Goal: Task Accomplishment & Management: Use online tool/utility

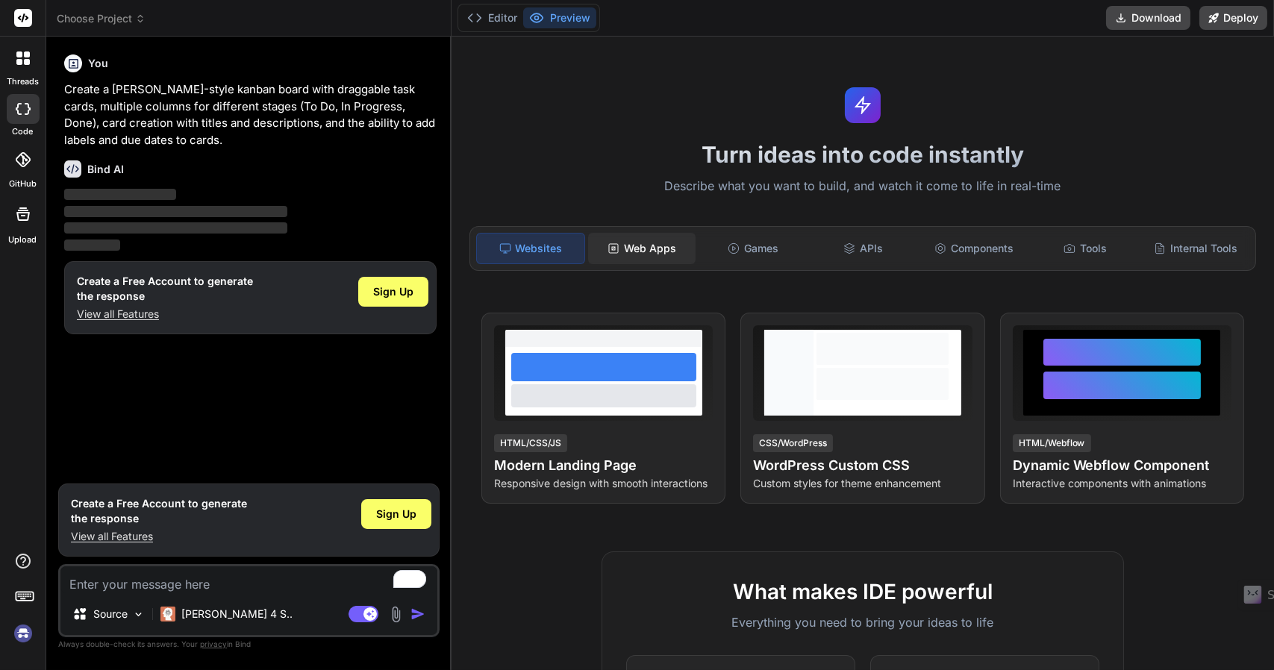
click at [655, 237] on div "Web Apps" at bounding box center [641, 248] width 107 height 31
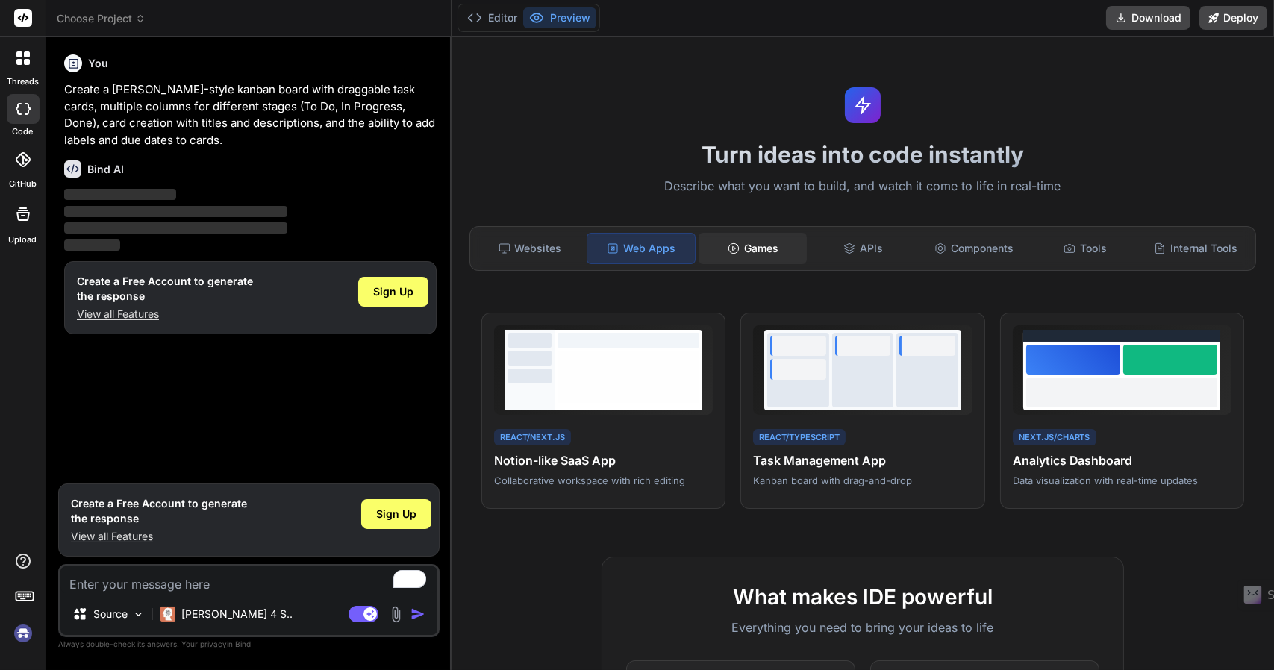
click at [749, 248] on div "Games" at bounding box center [751, 248] width 107 height 31
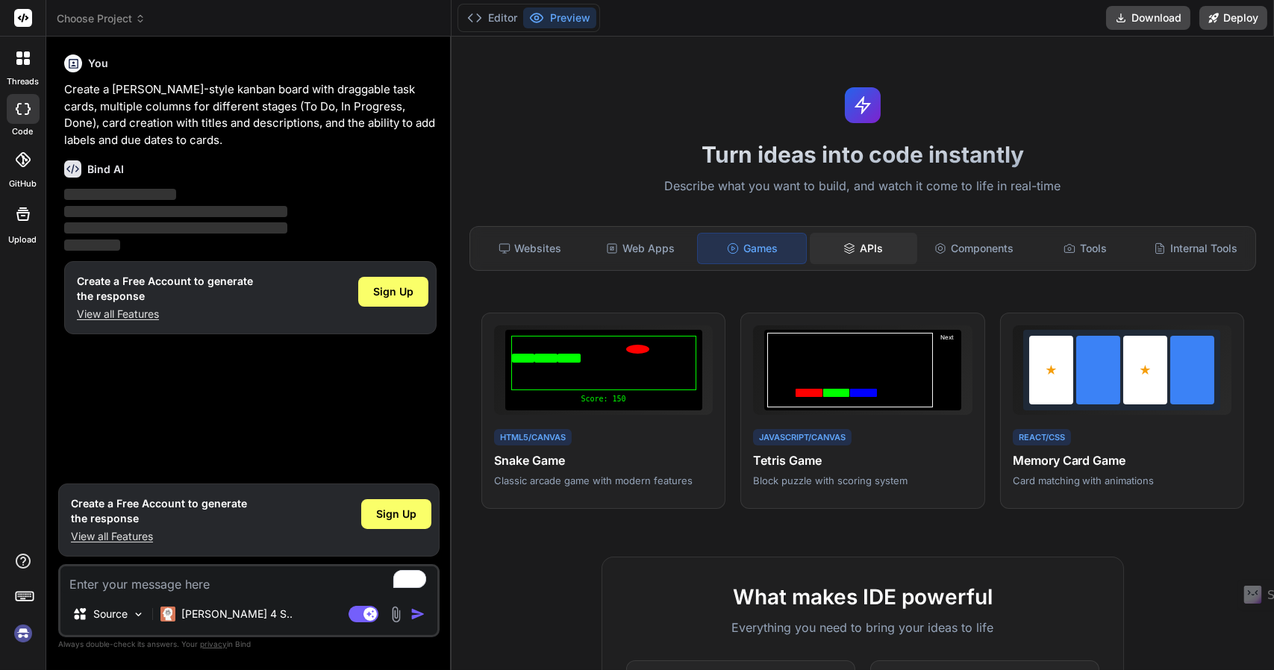
click at [866, 248] on div "APIs" at bounding box center [863, 248] width 107 height 31
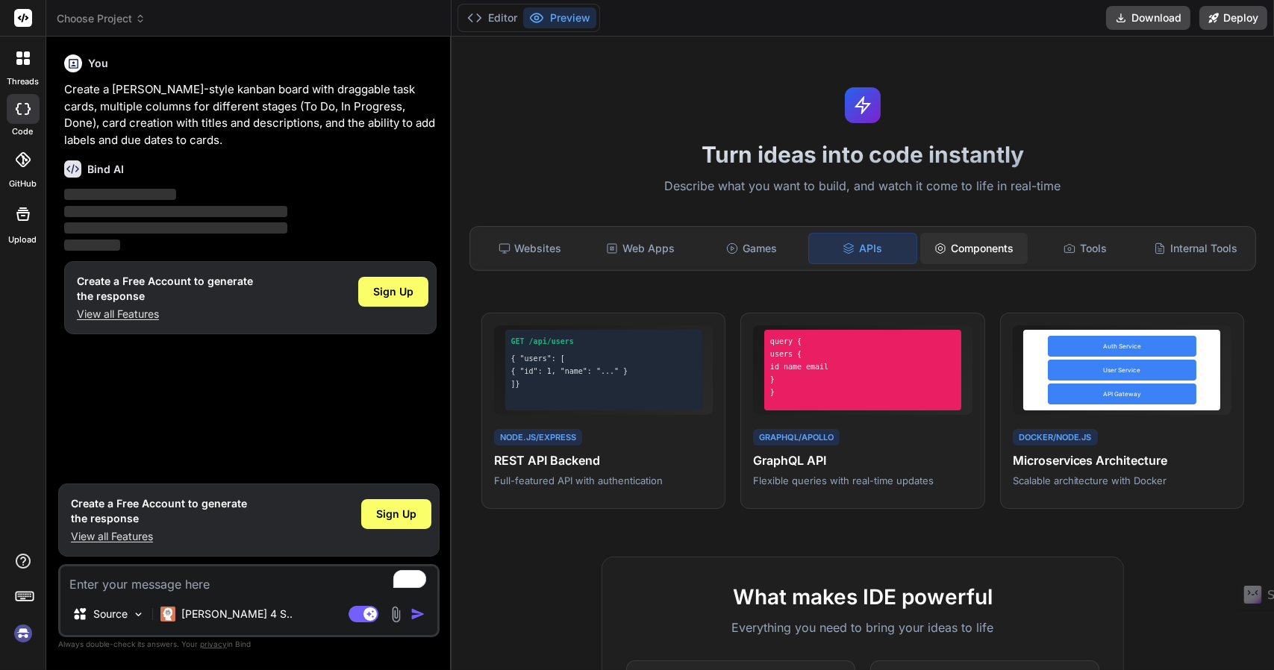
click at [965, 242] on div "Components" at bounding box center [973, 248] width 107 height 31
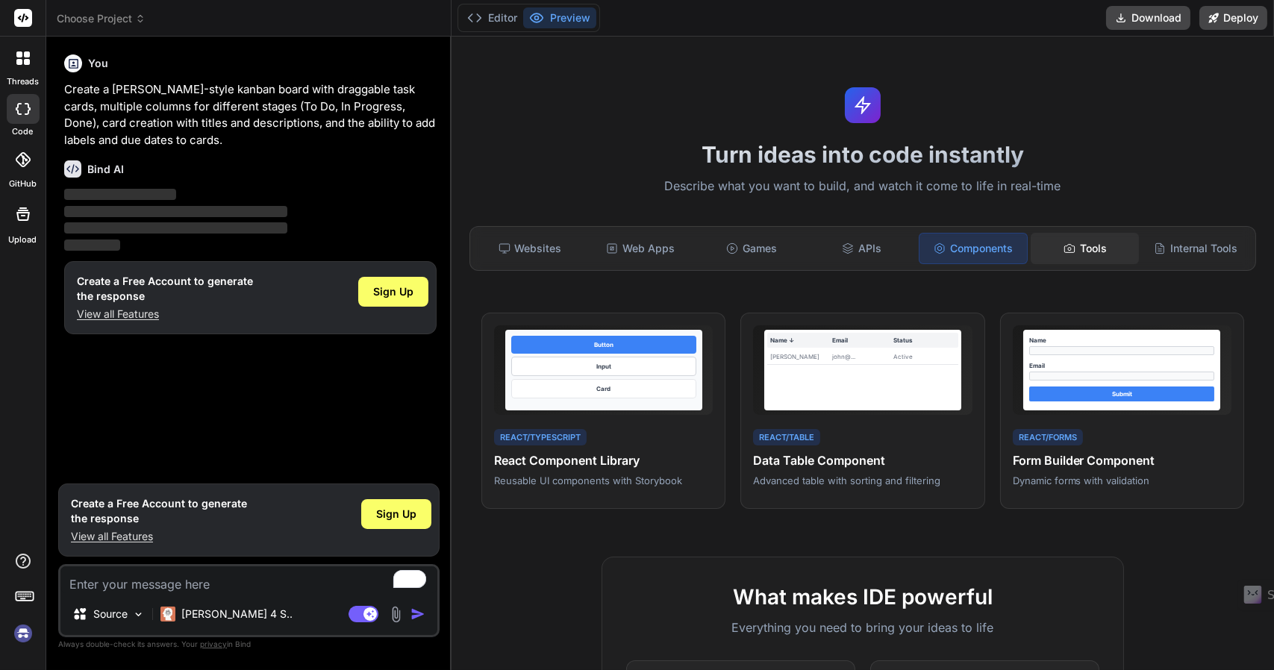
click at [1079, 241] on div "Tools" at bounding box center [1083, 248] width 107 height 31
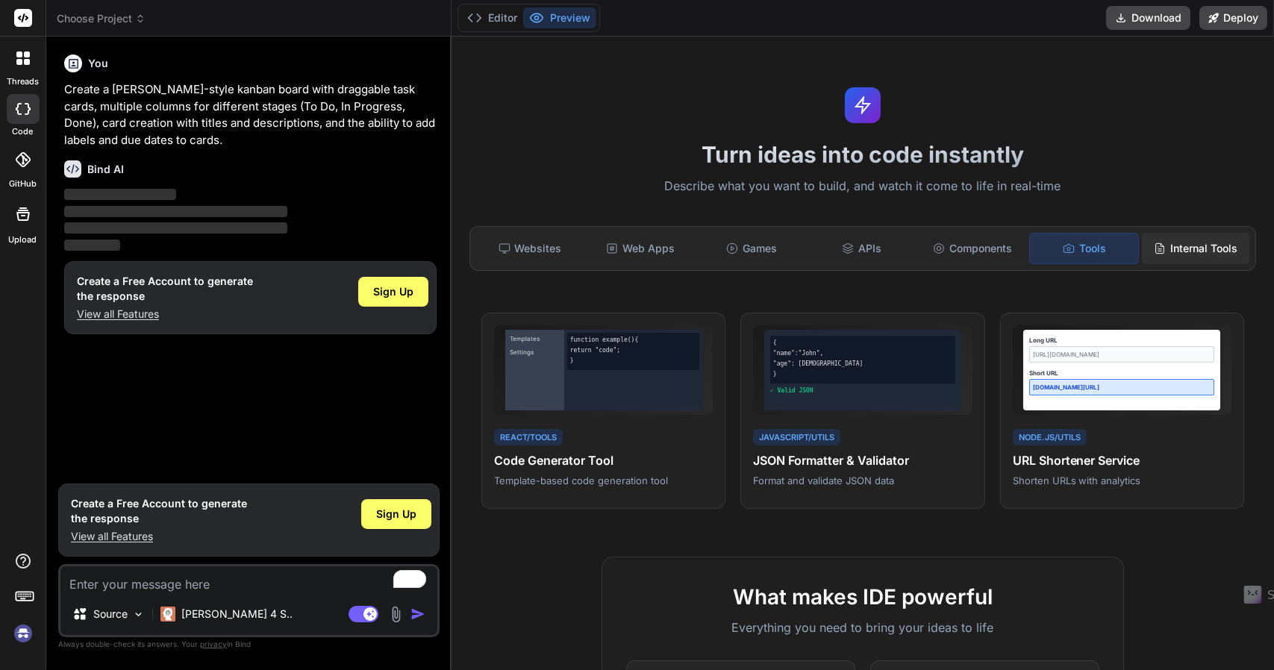
click at [1182, 245] on div "Internal Tools" at bounding box center [1195, 248] width 107 height 31
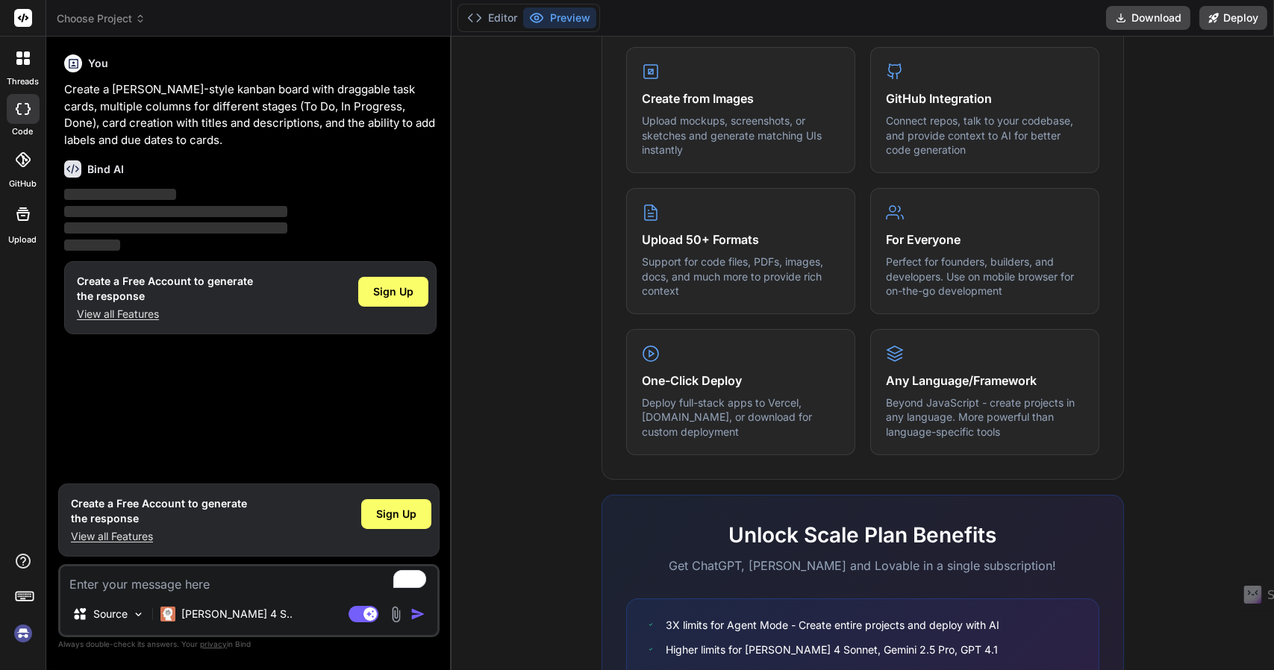
scroll to position [619, 0]
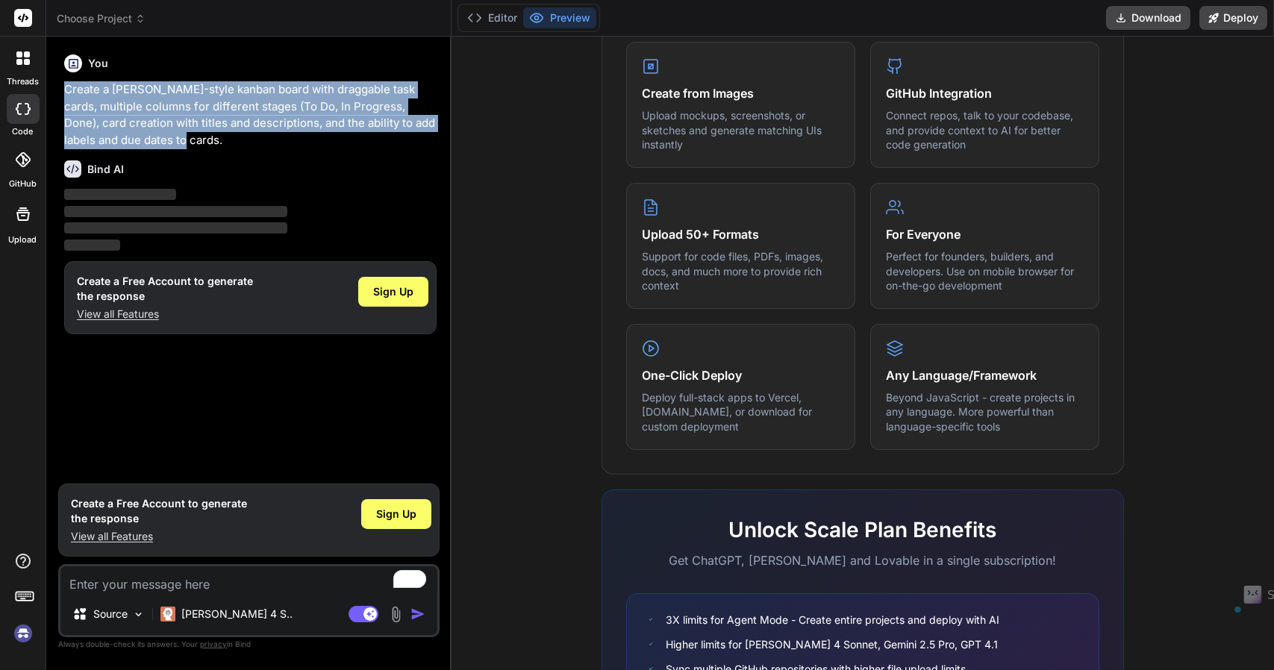
drag, startPoint x: 132, startPoint y: 145, endPoint x: 59, endPoint y: 92, distance: 90.3
click at [59, 92] on div "You Create a Trello-style kanban board with draggable task cards, multiple colu…" at bounding box center [248, 358] width 381 height 621
copy p "Create a Trello-style kanban board with draggable task cards, multiple columns …"
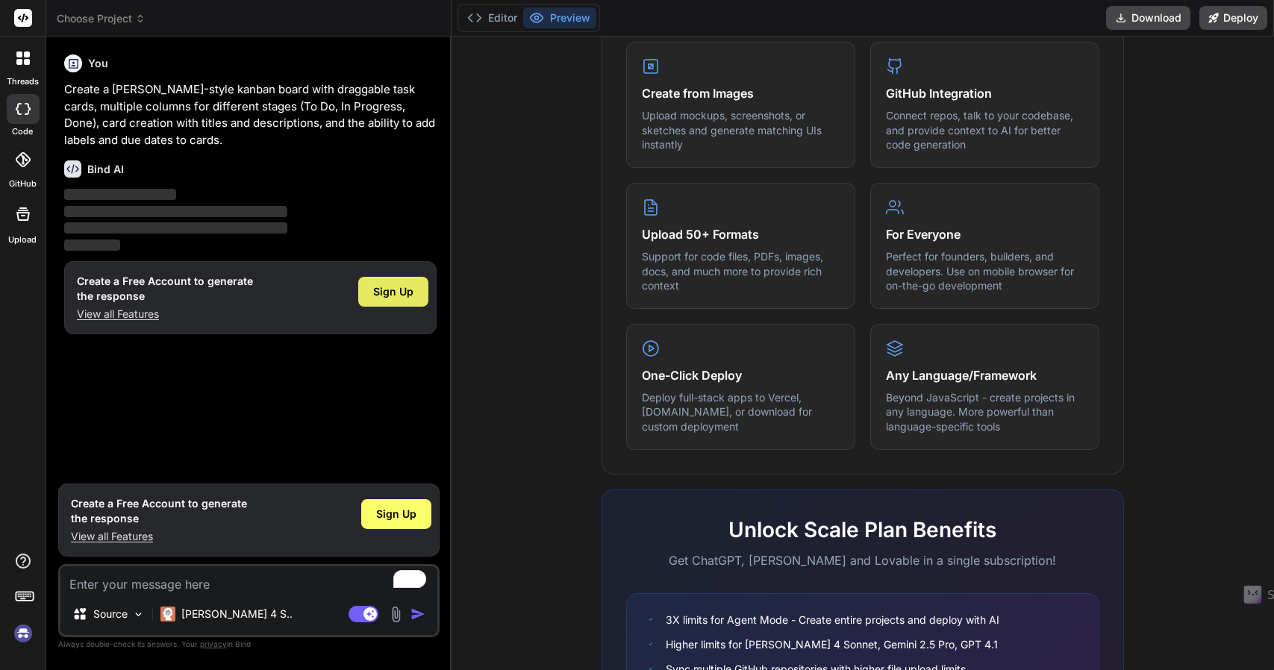
click at [408, 289] on span "Sign Up" at bounding box center [393, 291] width 40 height 15
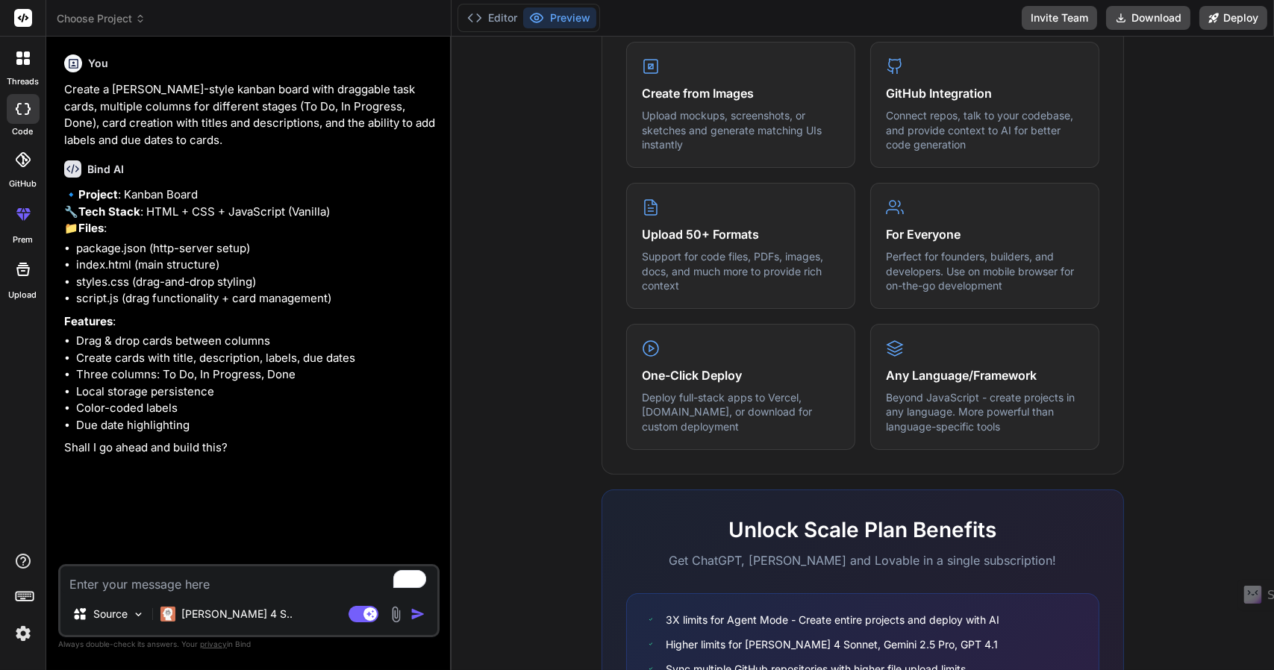
type textarea "x"
click at [328, 307] on li "script.js (drag functionality + card management)" at bounding box center [256, 298] width 360 height 17
click at [173, 585] on textarea "To enrich screen reader interactions, please activate Accessibility in Grammarl…" at bounding box center [248, 579] width 377 height 27
type textarea "N"
type textarea "x"
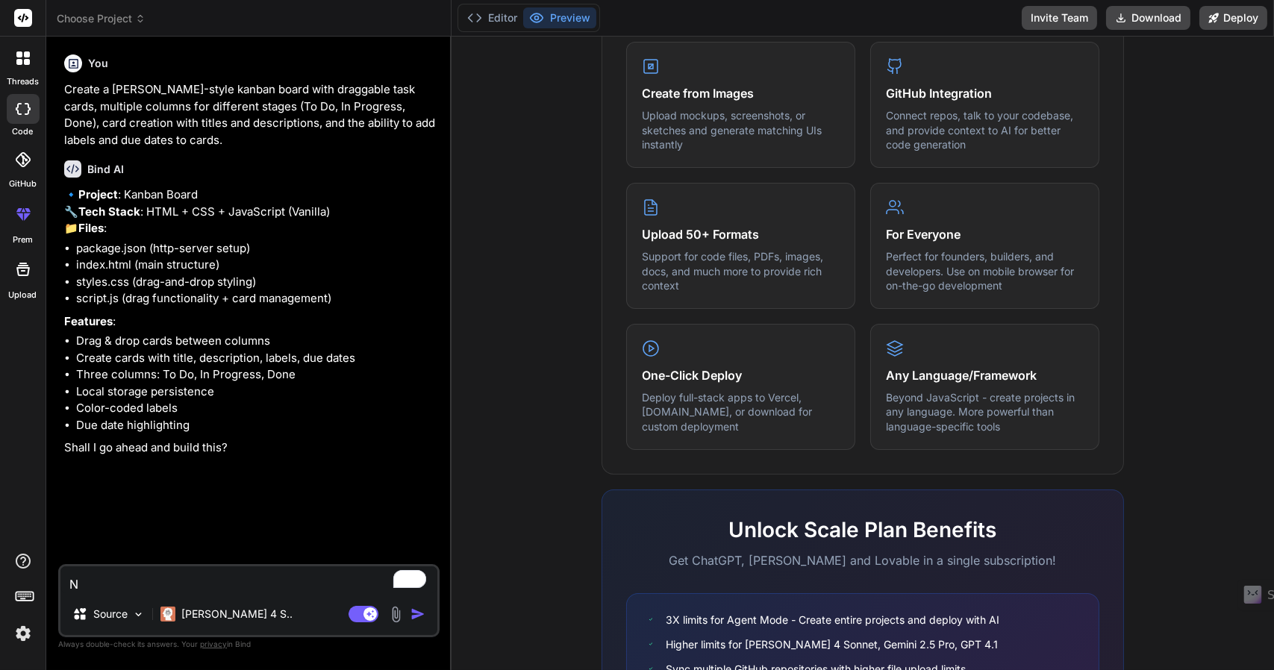
type textarea "No"
type textarea "x"
type textarea "No!"
type textarea "x"
type textarea "No!"
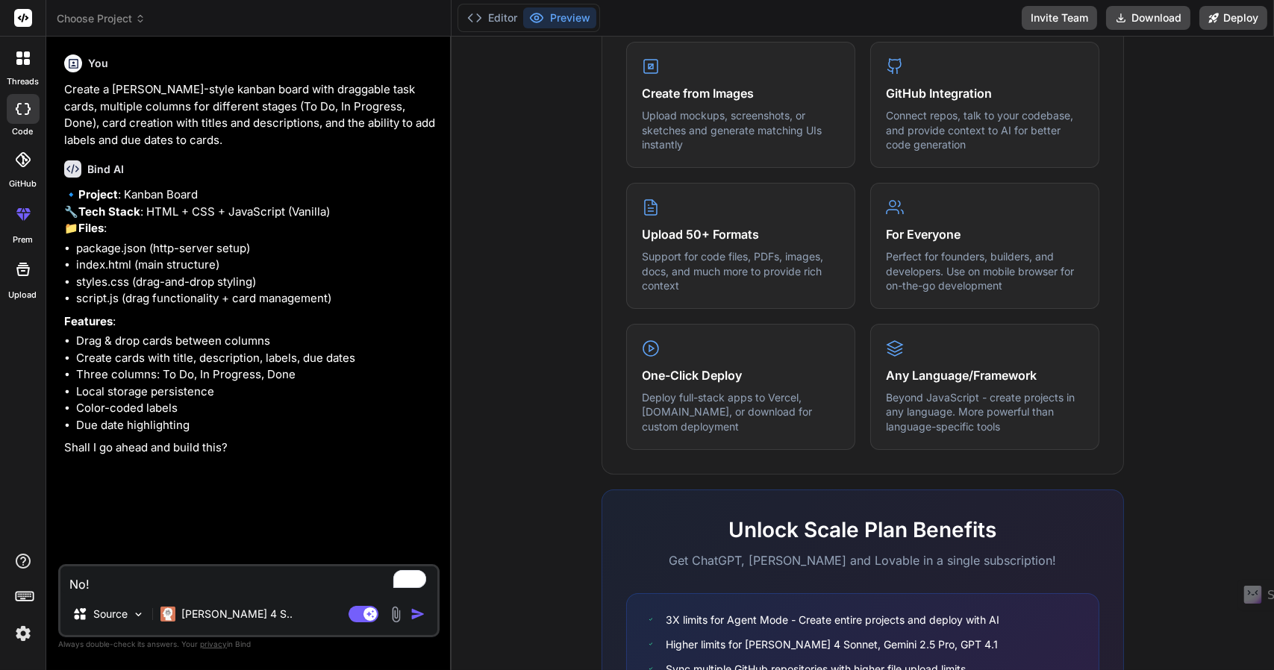
type textarea "x"
type textarea "No! B"
type textarea "x"
type textarea "No! Bu"
type textarea "x"
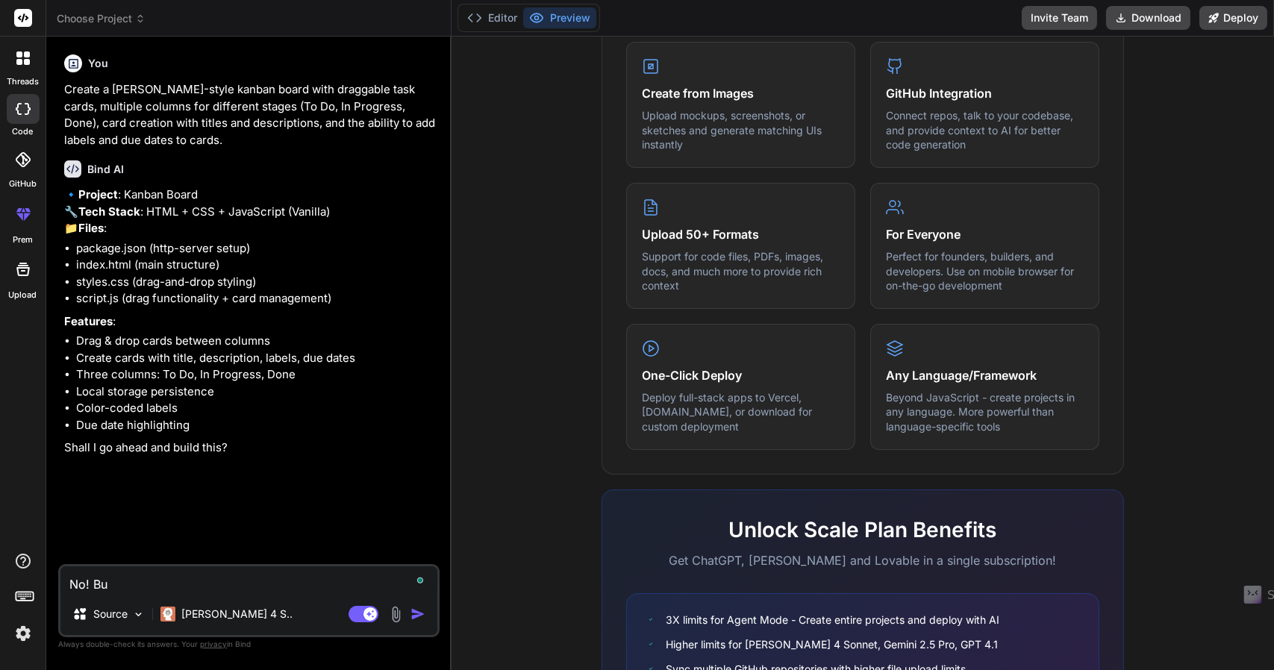
type textarea "No! Bui"
type textarea "x"
type textarea "No! Buil"
type textarea "x"
type textarea "No! Build"
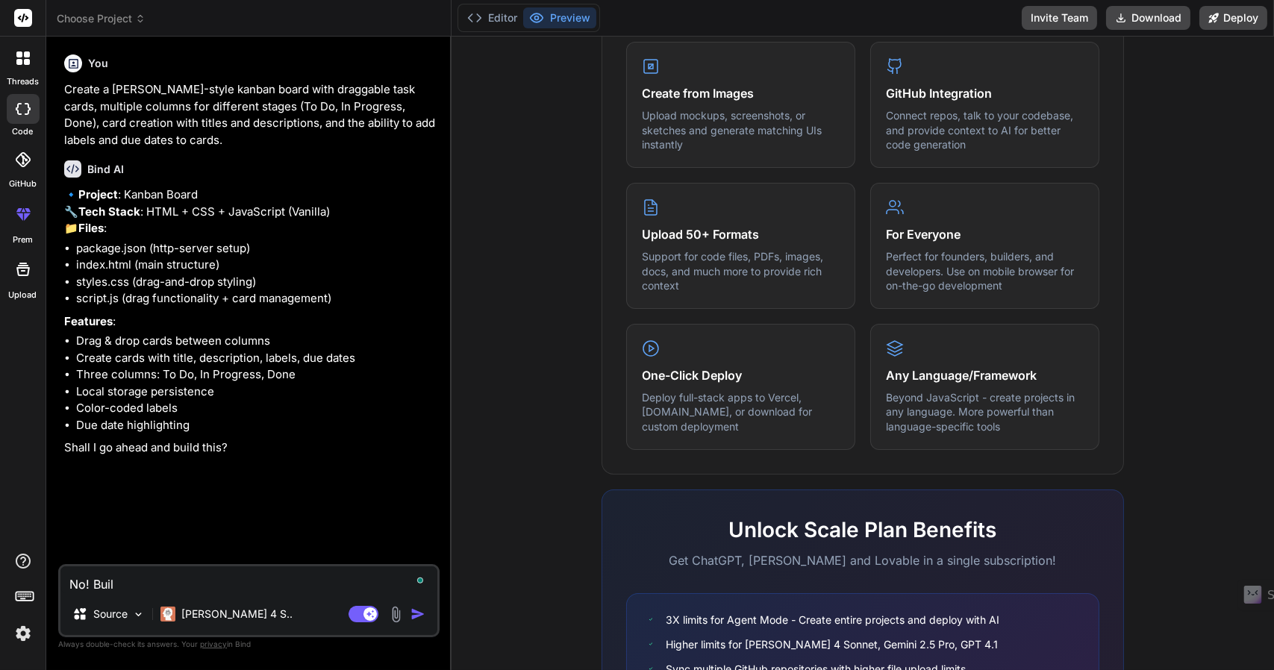
type textarea "x"
type textarea "No! Build"
type textarea "x"
type textarea "No! Build a"
type textarea "x"
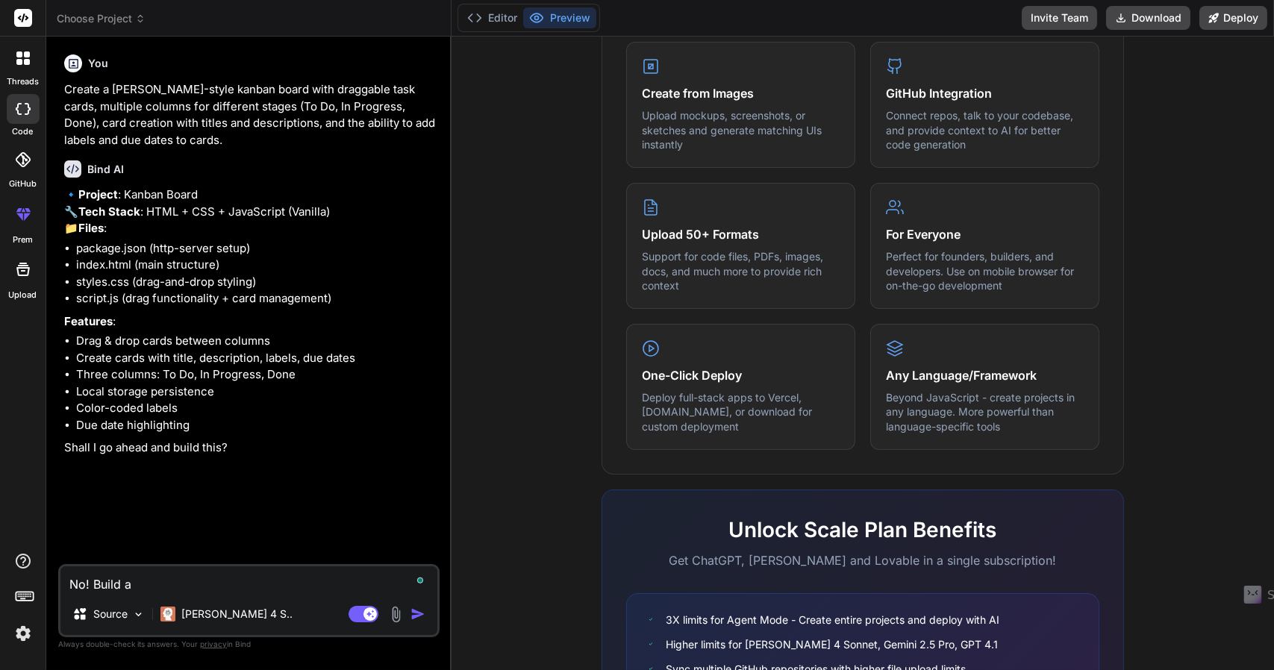
type textarea "No! Build a"
type textarea "x"
type textarea "No! Build a c"
type textarea "x"
type textarea "No! Build a ch"
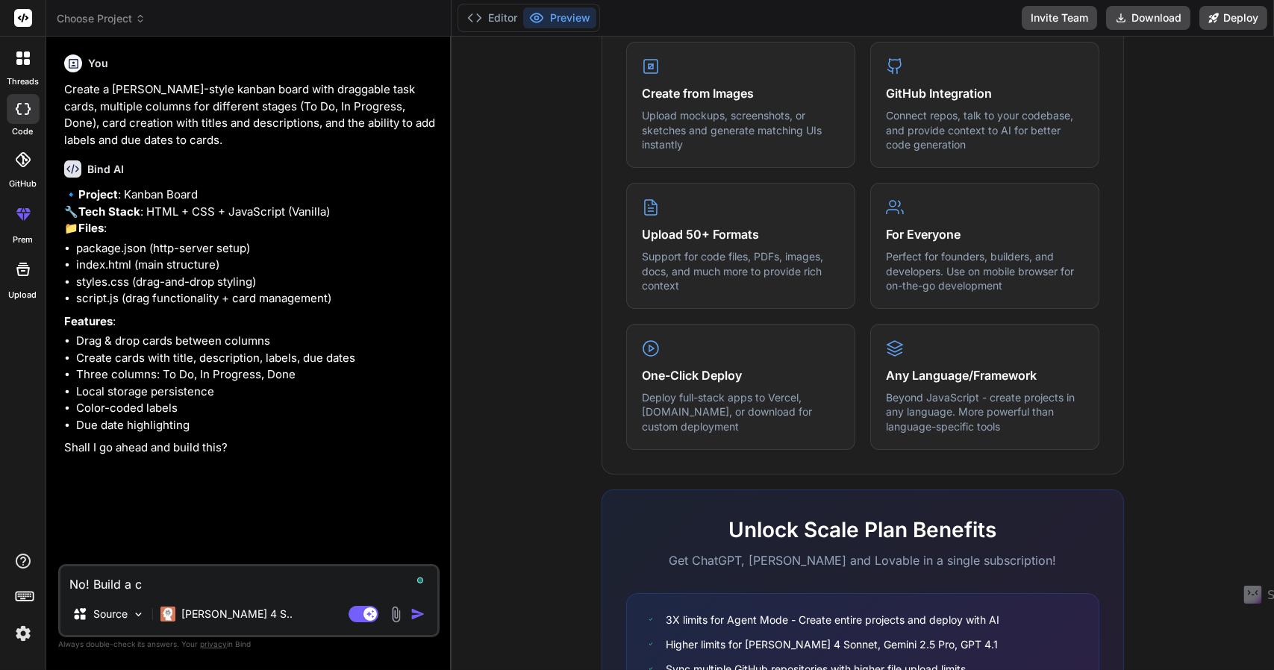
type textarea "x"
type textarea "No! Build a che"
type textarea "x"
type textarea "No! Build a chec"
type textarea "x"
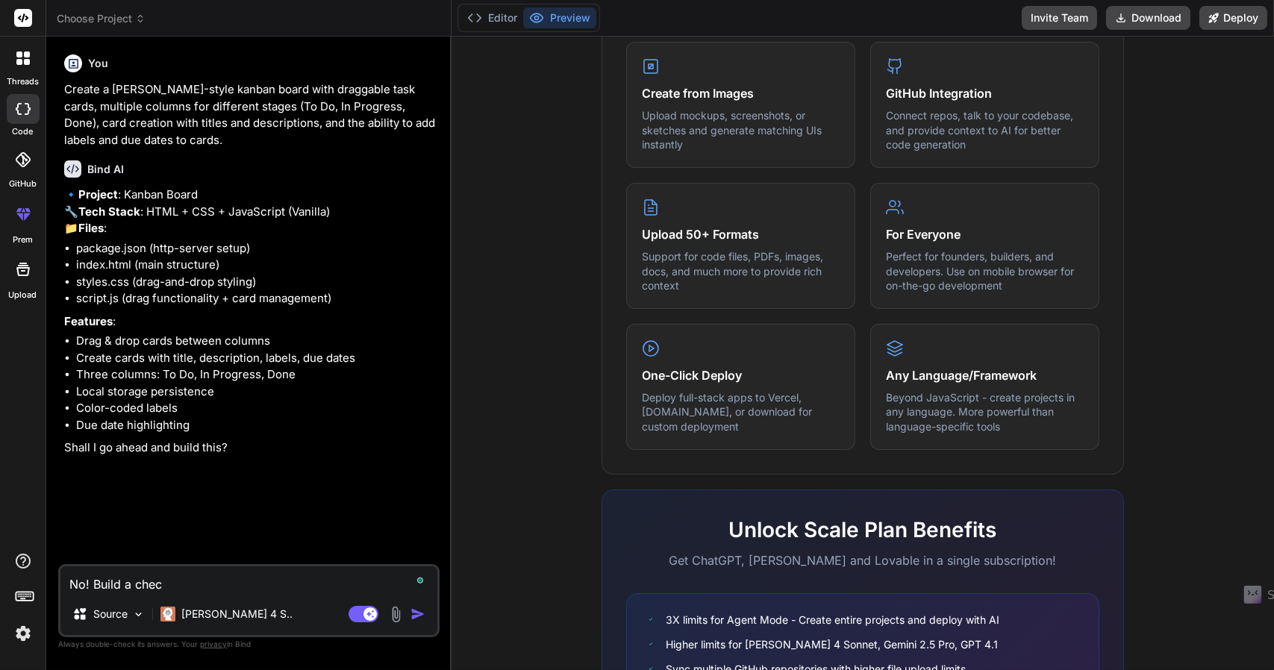
type textarea "No! Build a check"
type textarea "x"
type textarea "No! Build a checkb"
type textarea "x"
type textarea "No! Build a checkbo"
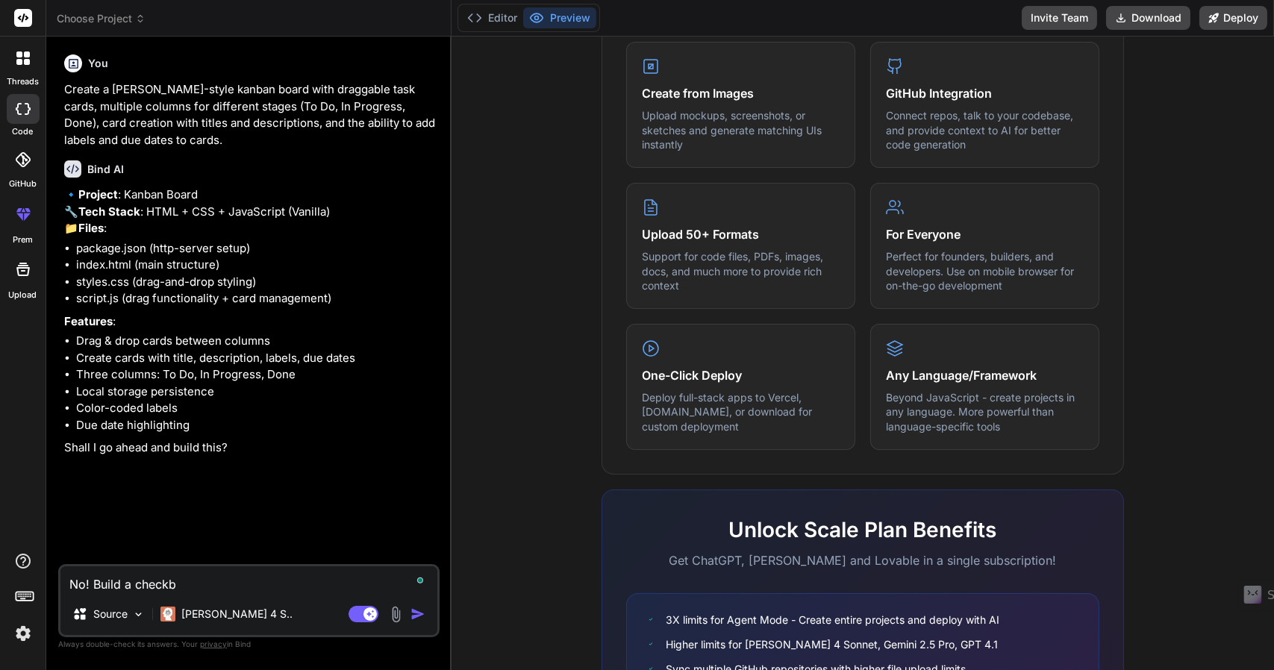
type textarea "x"
type textarea "No! Build a checkbox"
type textarea "x"
type textarea "No! Build a checkbox"
type textarea "x"
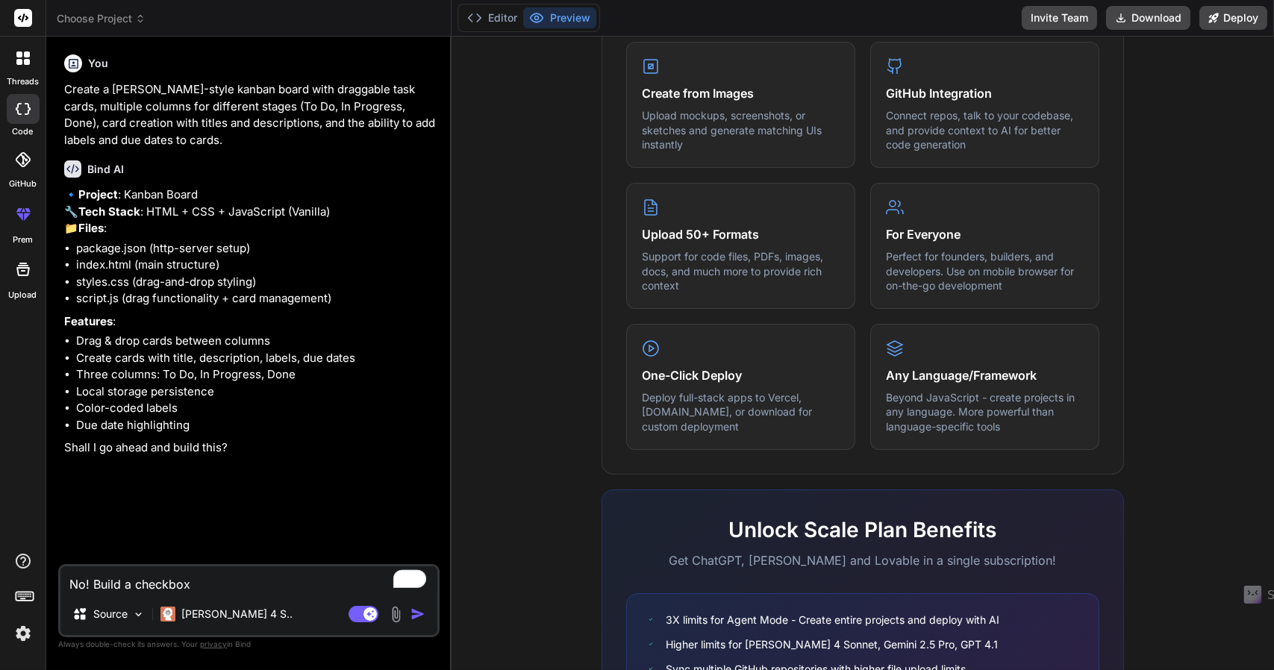
type textarea "No! Build a checkbox l"
type textarea "x"
type textarea "No! Build a checkbox li"
type textarea "x"
type textarea "No! Build a checkbox lis"
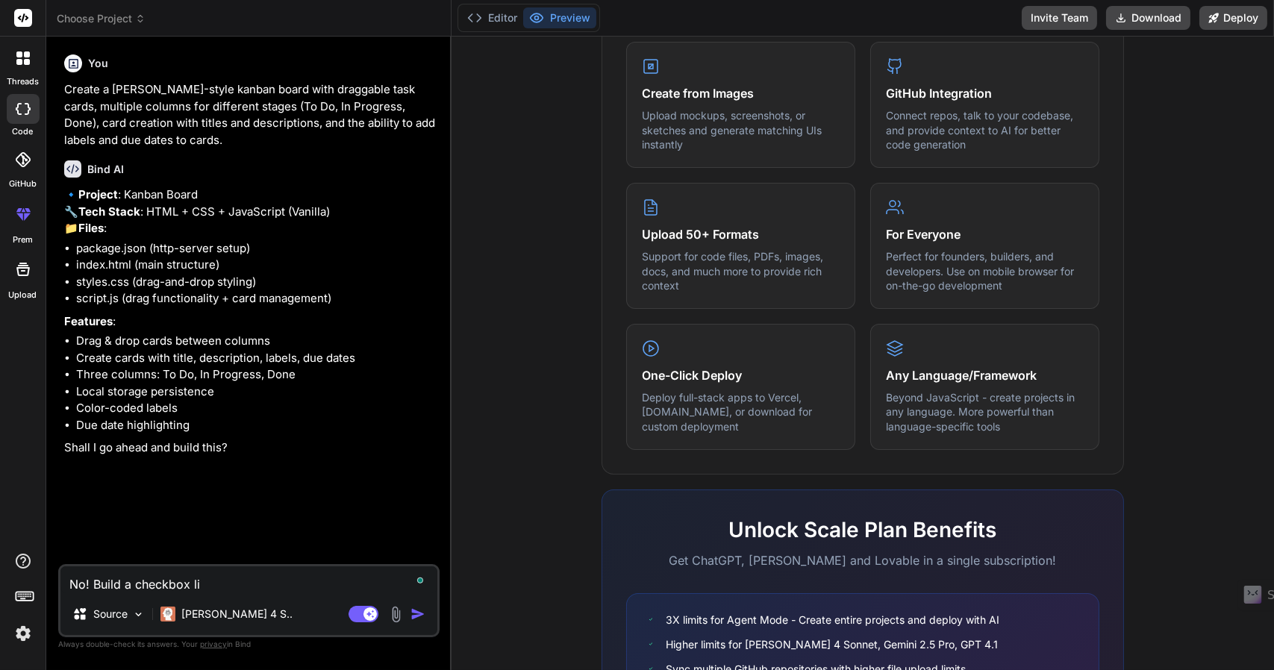
type textarea "x"
type textarea "No! Build a checkbox list"
type textarea "x"
type textarea "No! Build a checkbox list"
type textarea "x"
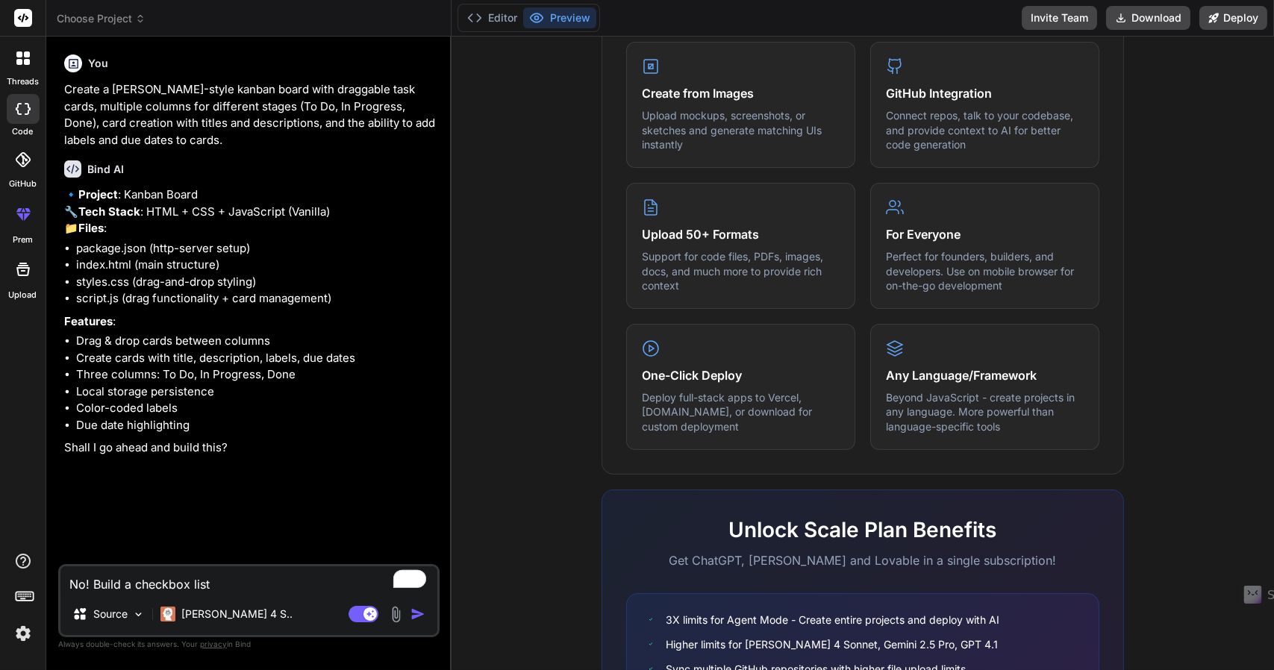
type textarea "No! Build a checkbox list w"
type textarea "x"
type textarea "No! Build a checkbox list wi"
type textarea "x"
type textarea "No! Build a checkbox list wit"
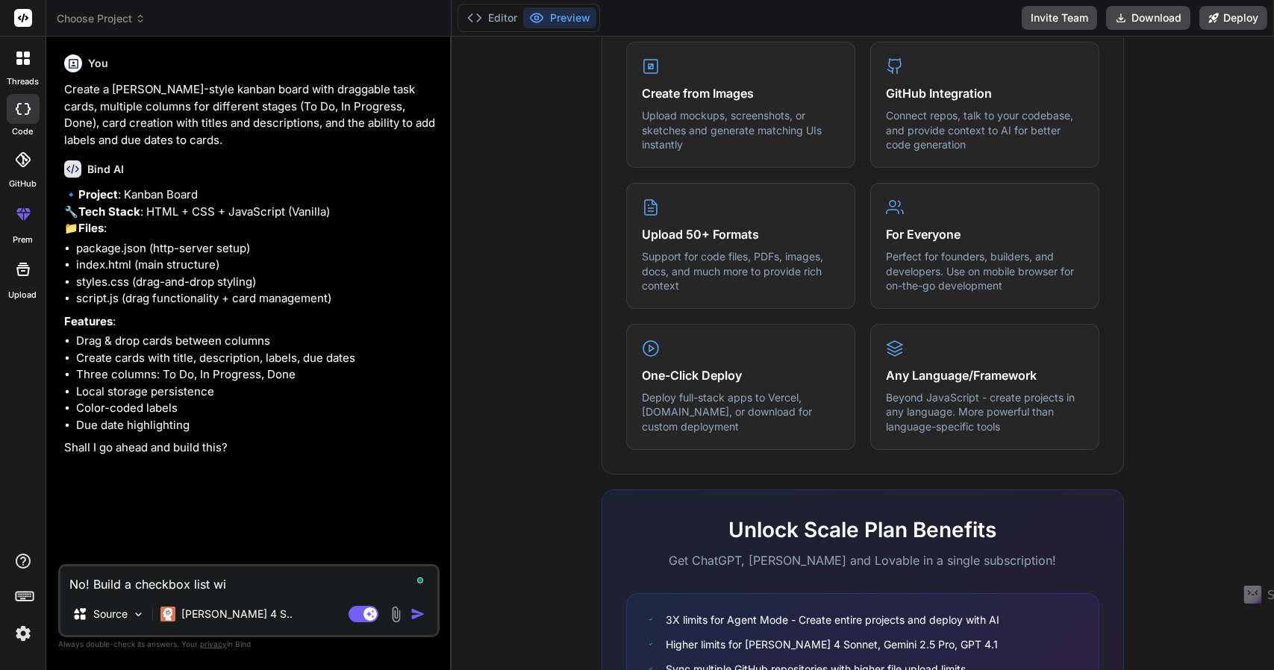
type textarea "x"
type textarea "No! Build a checkbox list with"
type textarea "x"
type textarea "No! Build a checkbox list with"
type textarea "x"
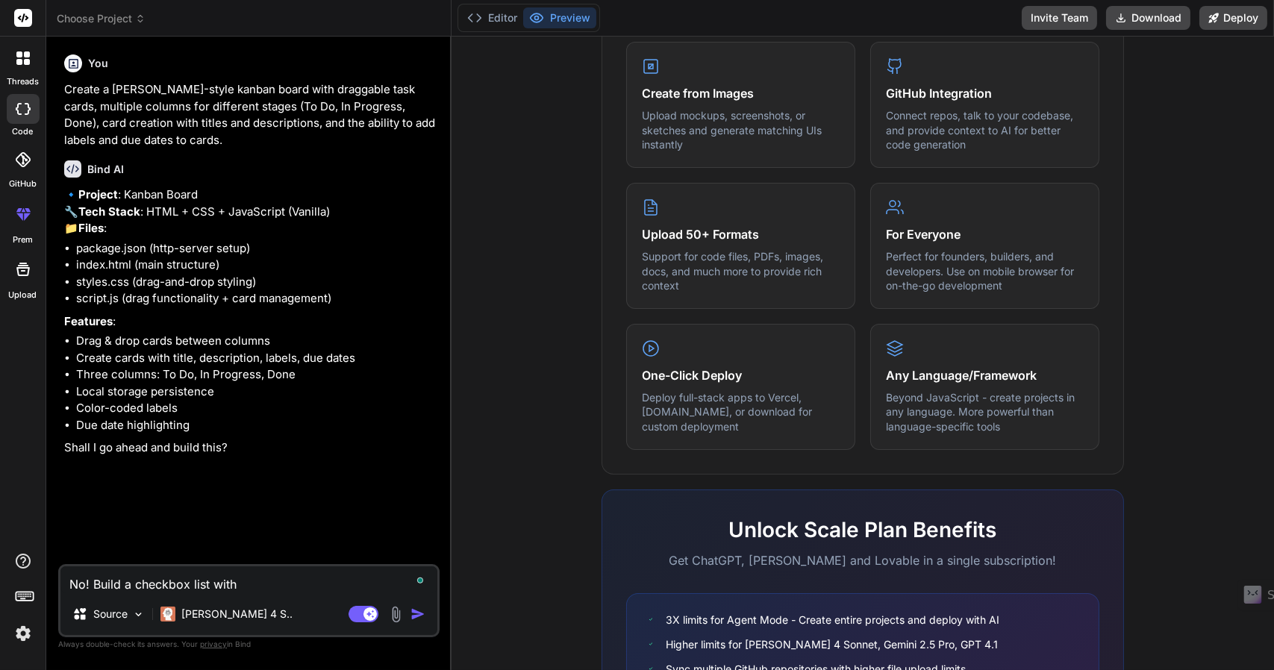
type textarea "No! Build a checkbox list with c"
type textarea "x"
type textarea "No! Build a checkbox list with ch"
type textarea "x"
type textarea "No! Build a checkbox list with che"
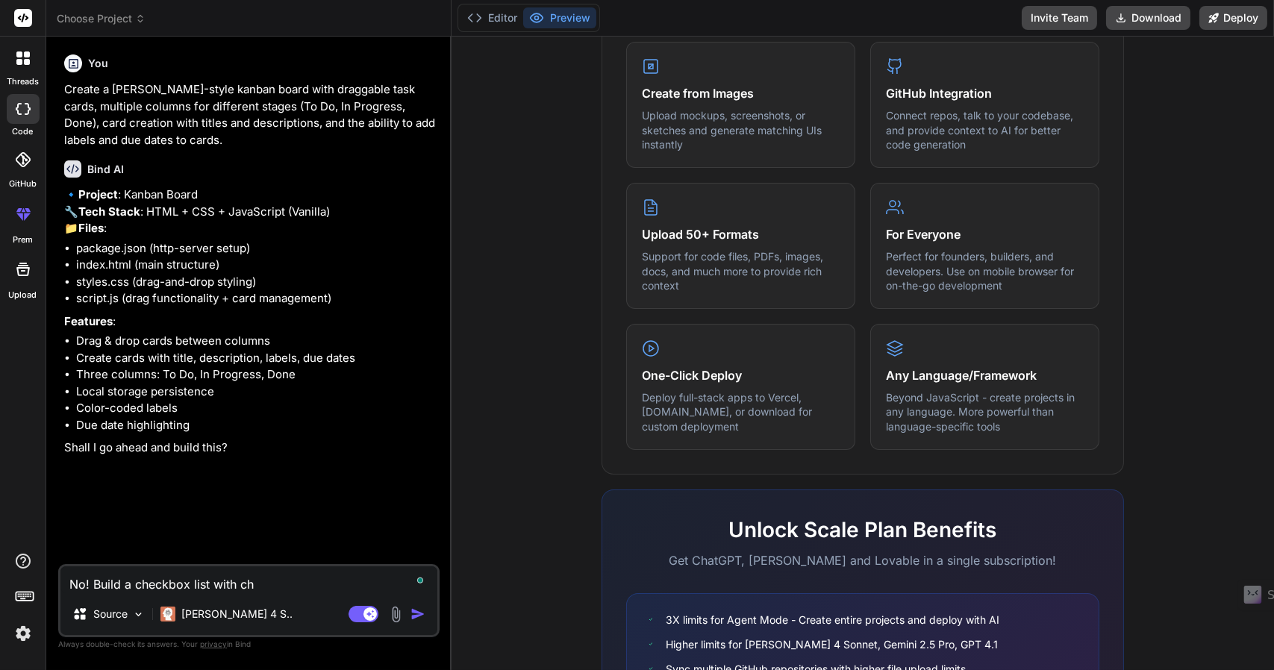
type textarea "x"
type textarea "No! Build a checkbox list with chec"
type textarea "x"
type textarea "No! Build a checkbox list with check"
type textarea "x"
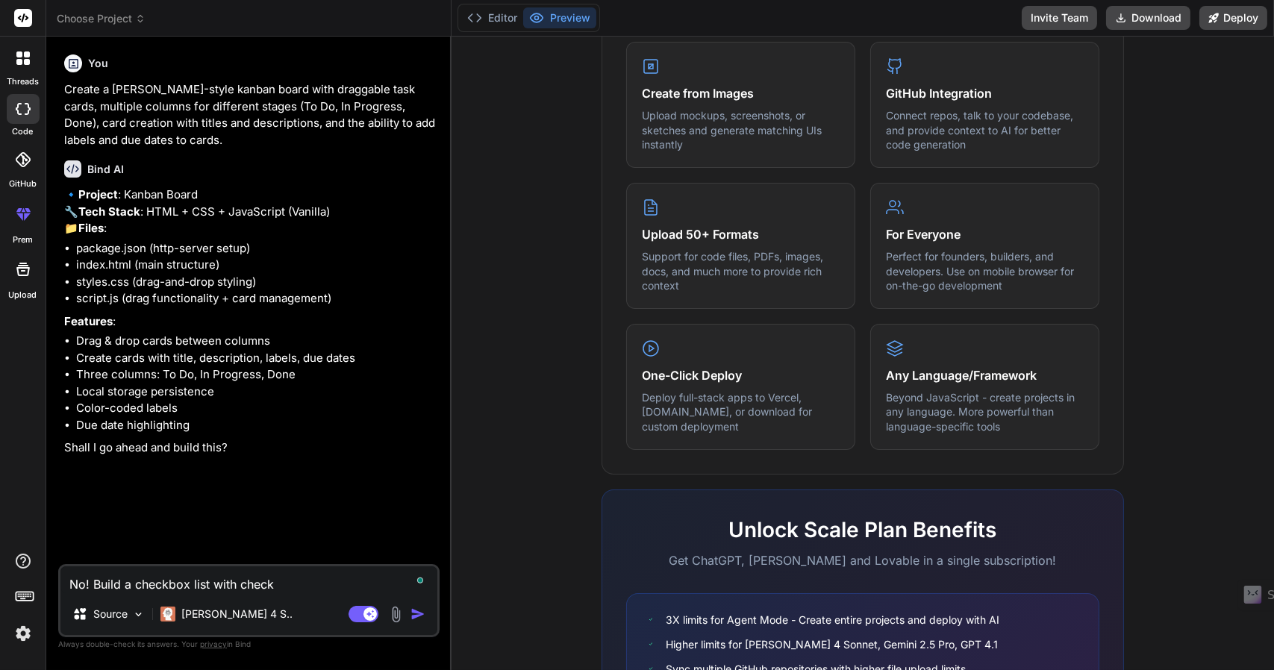
type textarea "No! Build a checkbox list with checka"
type textarea "x"
type textarea "No! Build a checkbox list with checkab"
type textarea "x"
type textarea "No! Build a checkbox list with checkabl"
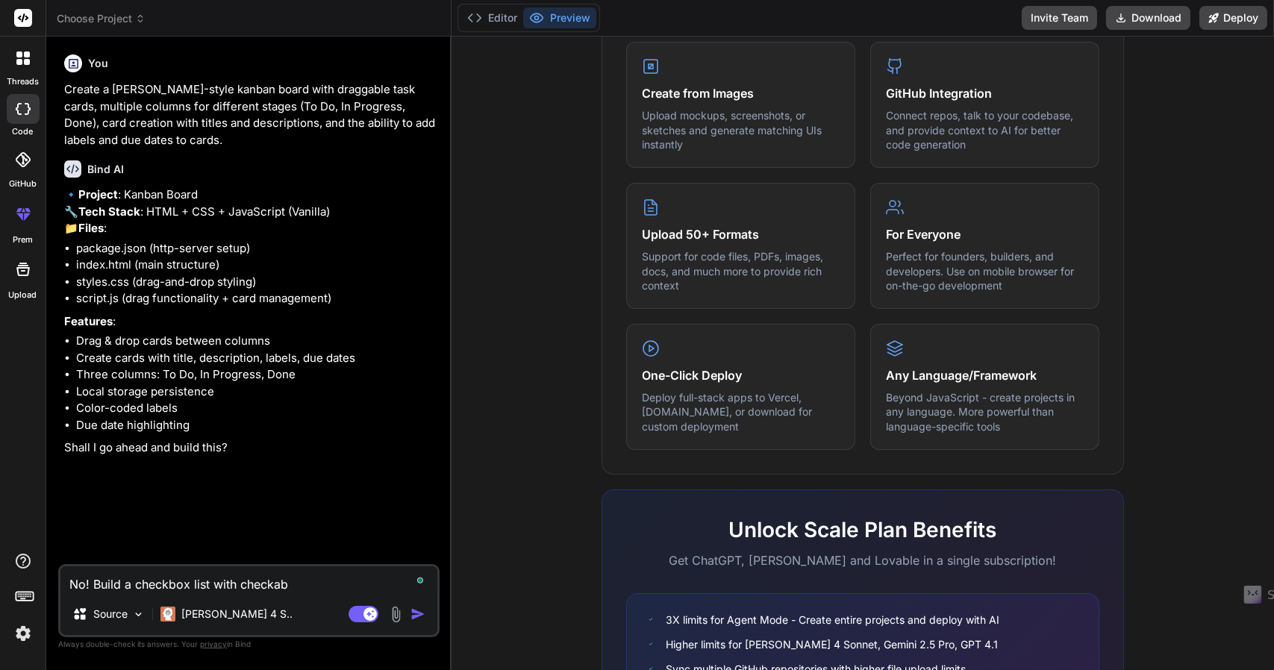
type textarea "x"
type textarea "No! Build a checkbox list with checkable"
type textarea "x"
type textarea "No! Build a checkbox list with checkable"
type textarea "x"
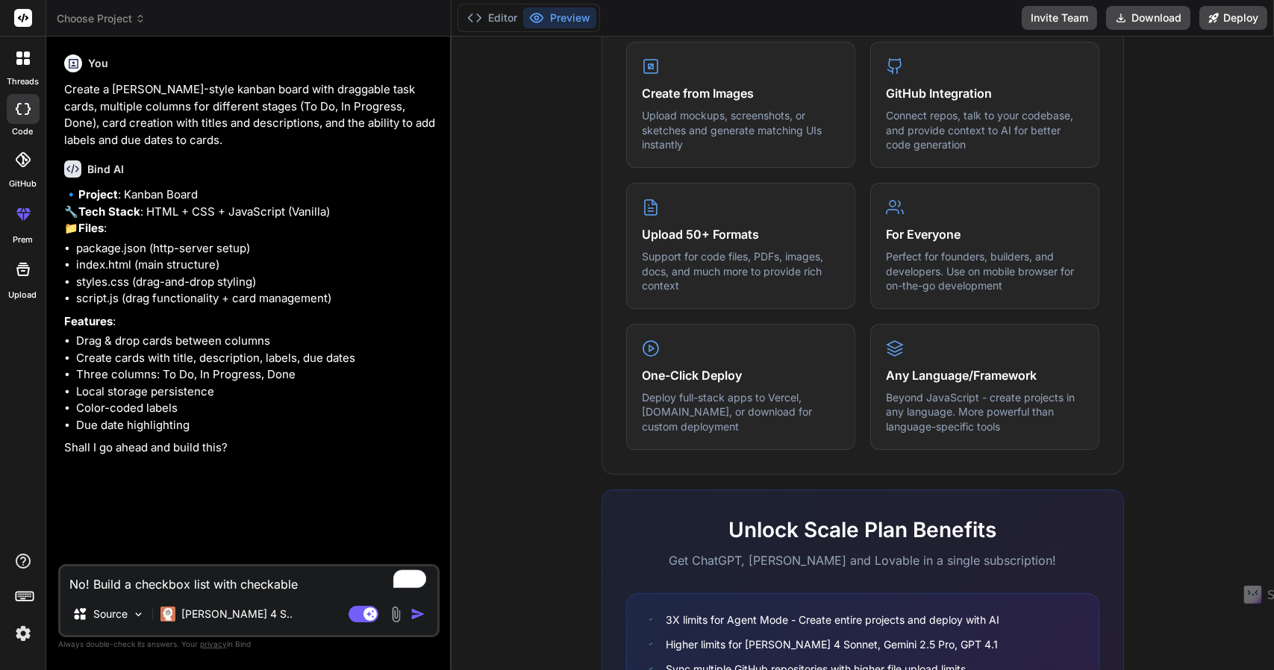
type textarea "No! Build a checkbox list with checkable b"
type textarea "x"
type textarea "No! Build a checkbox list with checkable bo"
type textarea "x"
type textarea "No! Build a checkbox list with checkable box"
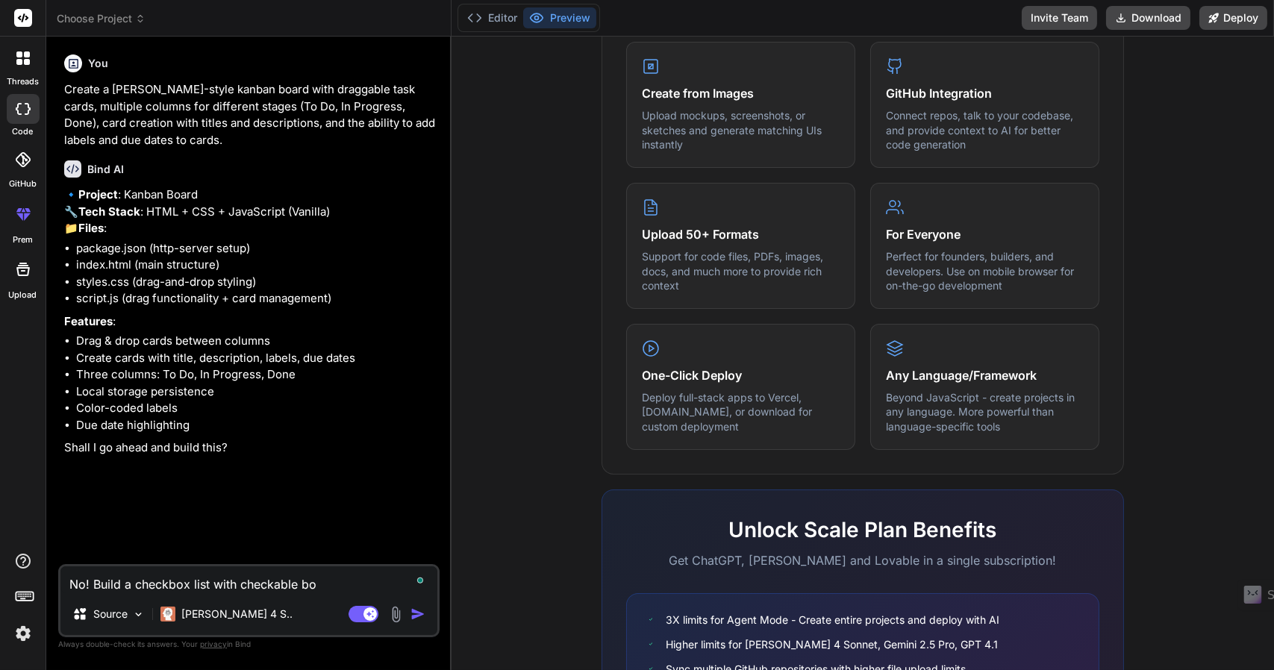
type textarea "x"
type textarea "No! Build a checkbox list with checkable boxe"
type textarea "x"
type textarea "No! Build a checkbox list with checkable boxes"
type textarea "x"
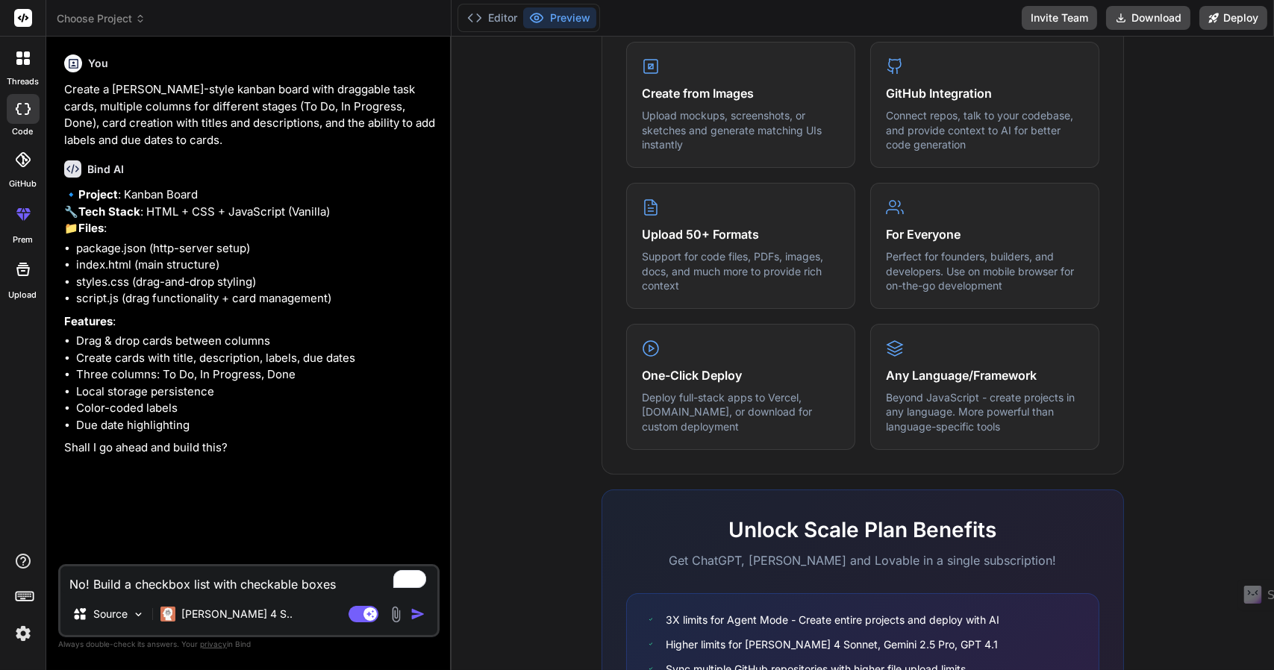
type textarea "No! Build a checkbox list with checkable boxes"
type textarea "x"
type textarea "No! Build a checkbox list with checkable boxes t"
type textarea "x"
type textarea "No! Build a checkbox list with checkable boxes th"
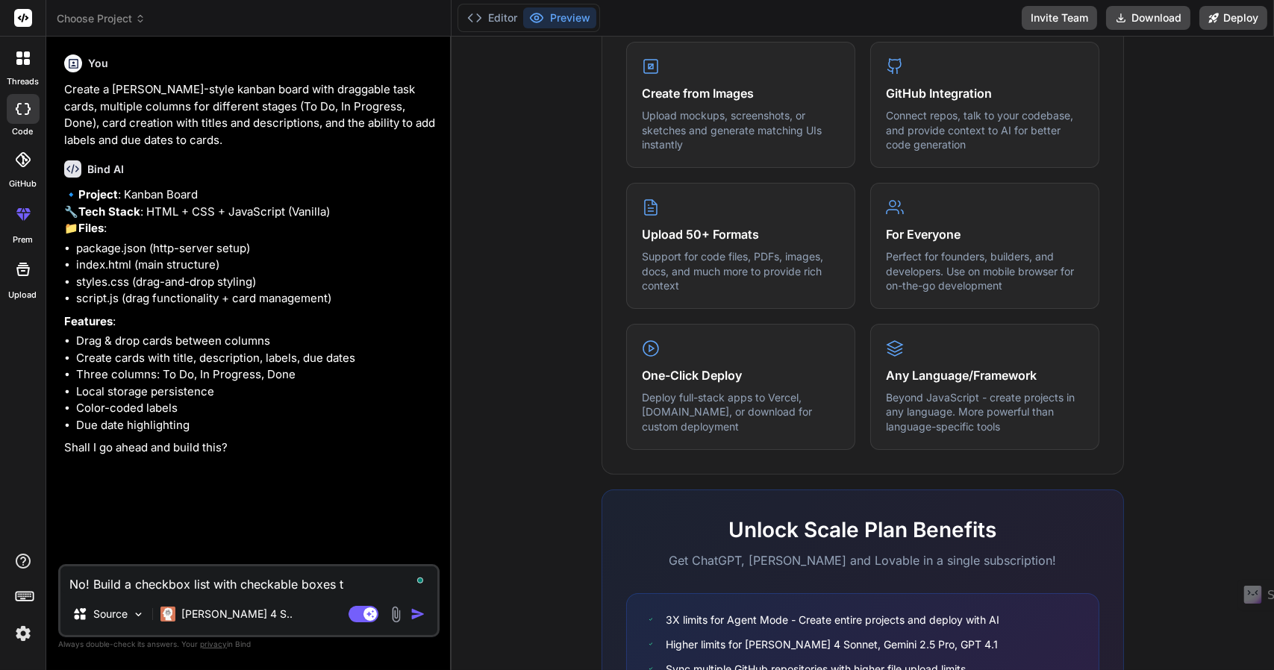
type textarea "x"
type textarea "No! Build a checkbox list with checkable boxes tha"
type textarea "x"
type textarea "No! Build a checkbox list with checkable boxes that"
type textarea "x"
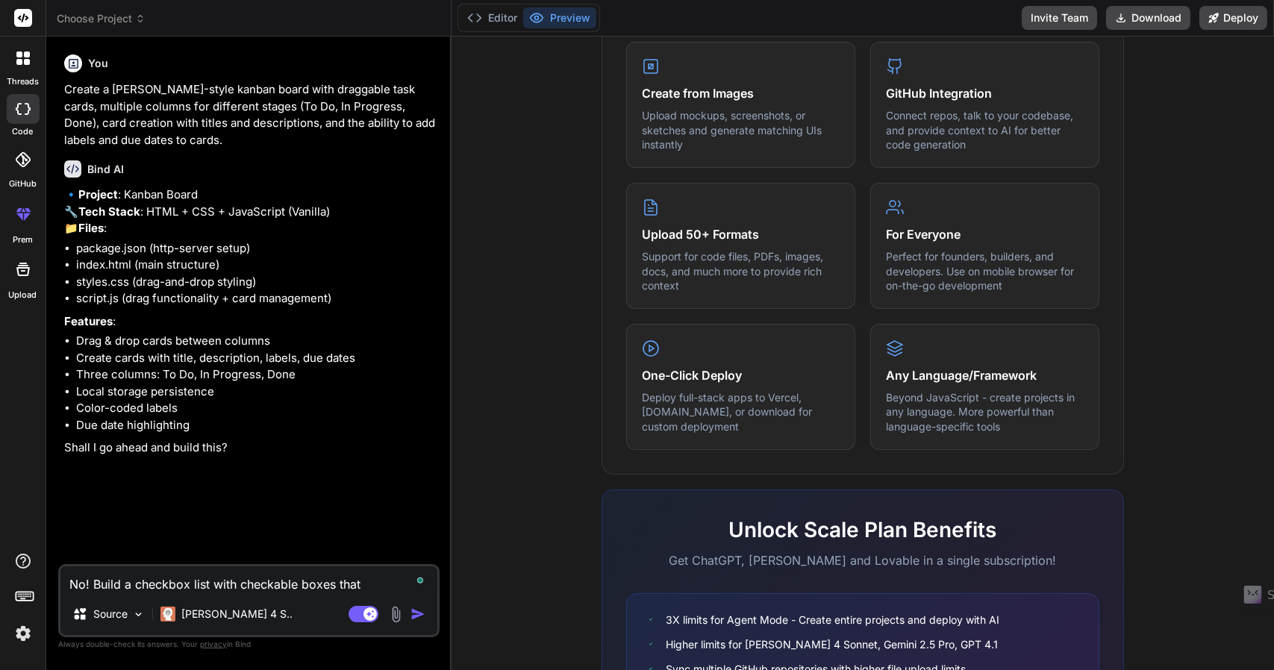
type textarea "No! Build a checkbox list with checkable boxes that"
type textarea "x"
type textarea "No! Build a checkbox list with checkable boxes that I"
type textarea "x"
type textarea "No! Build a checkbox list with checkable boxes that I"
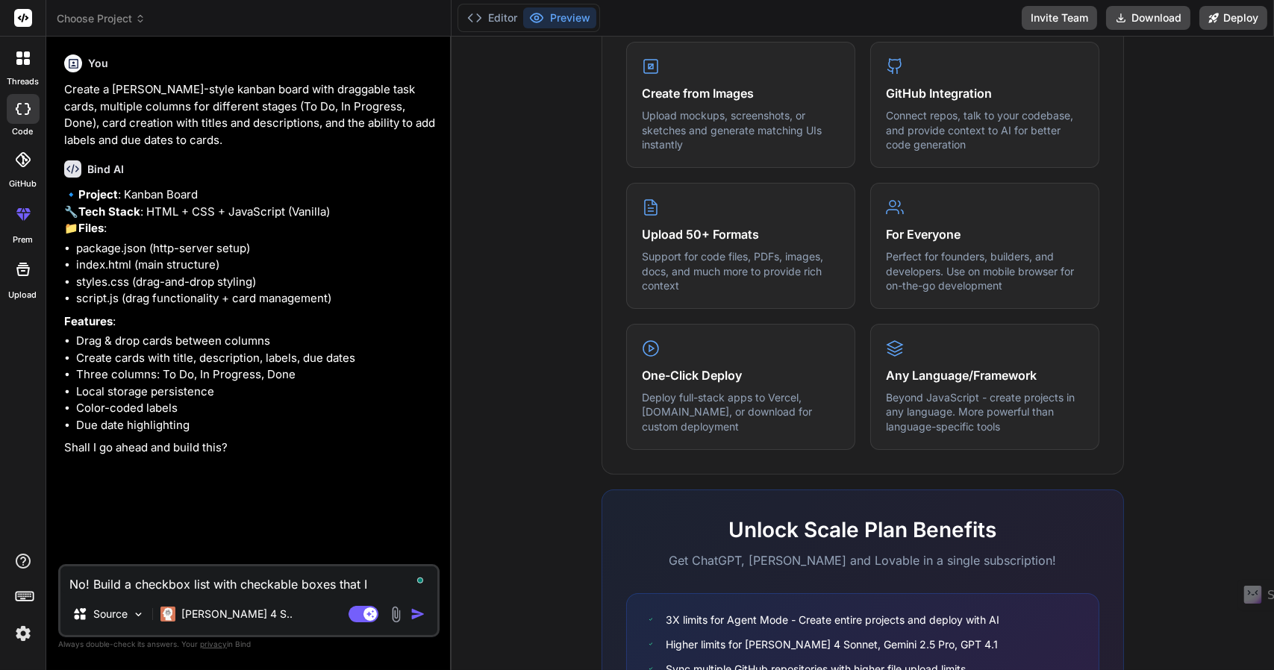
type textarea "x"
type textarea "No! Build a checkbox list with checkable boxes that I c"
type textarea "x"
type textarea "No! Build a checkbox list with checkable boxes that I ca"
type textarea "x"
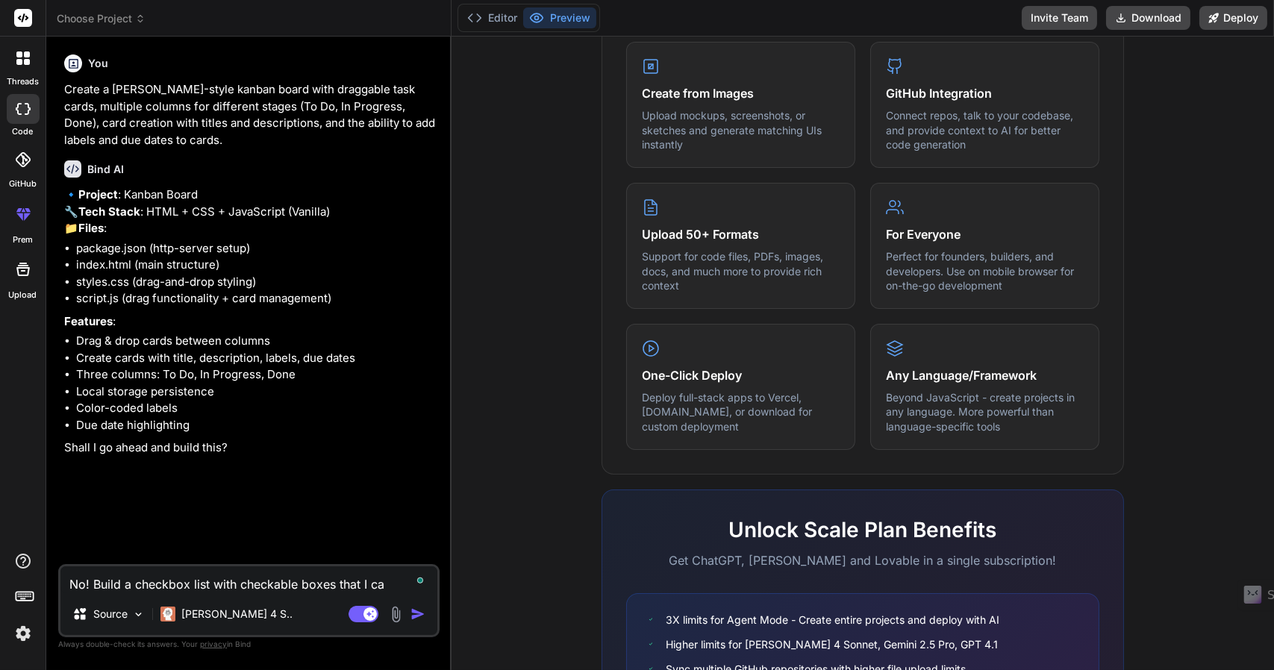
type textarea "No! Build a checkbox list with checkable boxes that I can"
type textarea "x"
type textarea "No! Build a checkbox list with checkable boxes that I can"
type textarea "x"
type textarea "No! Build a checkbox list with checkable boxes that I can e"
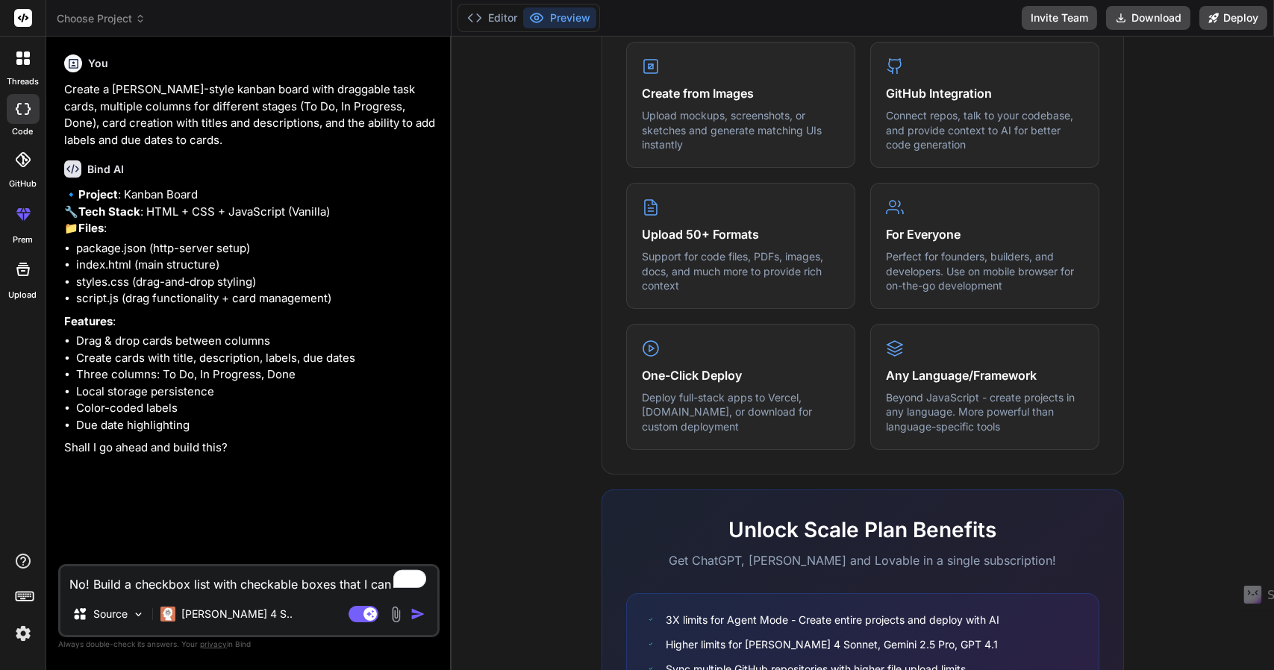
type textarea "x"
type textarea "No! Build a checkbox list with checkable boxes that I can em"
type textarea "x"
type textarea "No! Build a checkbox list with checkable boxes that I can emb"
type textarea "x"
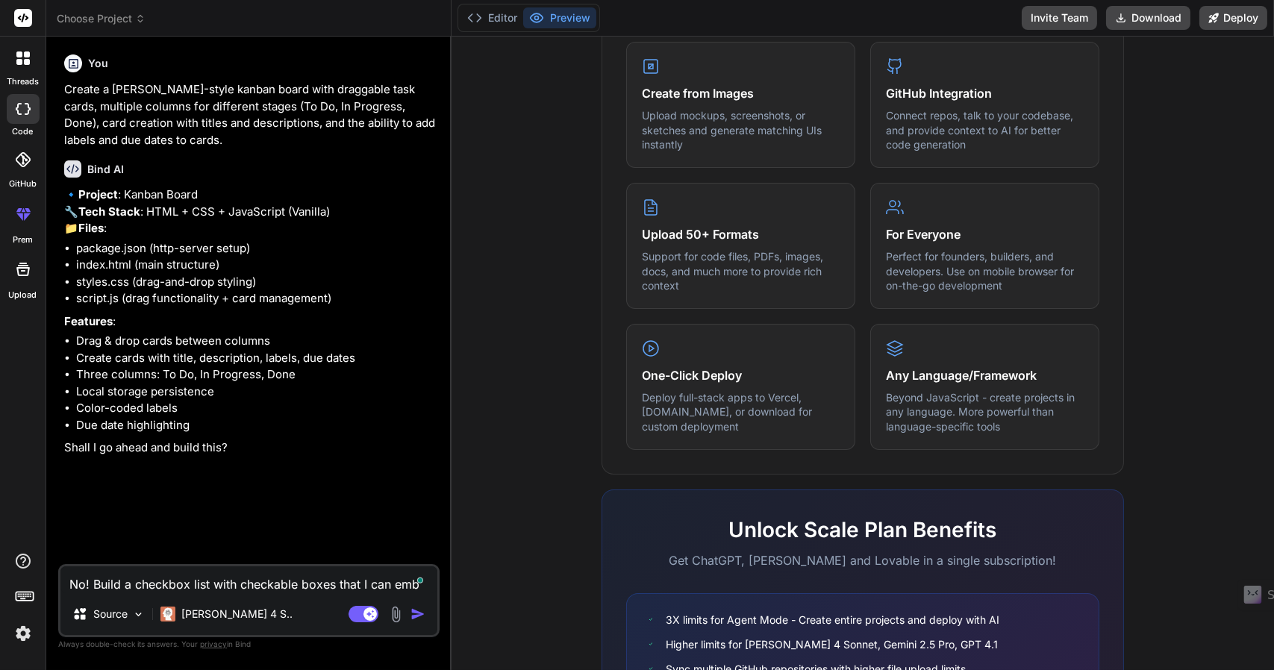
type textarea "No! Build a checkbox list with checkable boxes that I can embe"
type textarea "x"
type textarea "No! Build a checkbox list with checkable boxes that I can embed"
type textarea "x"
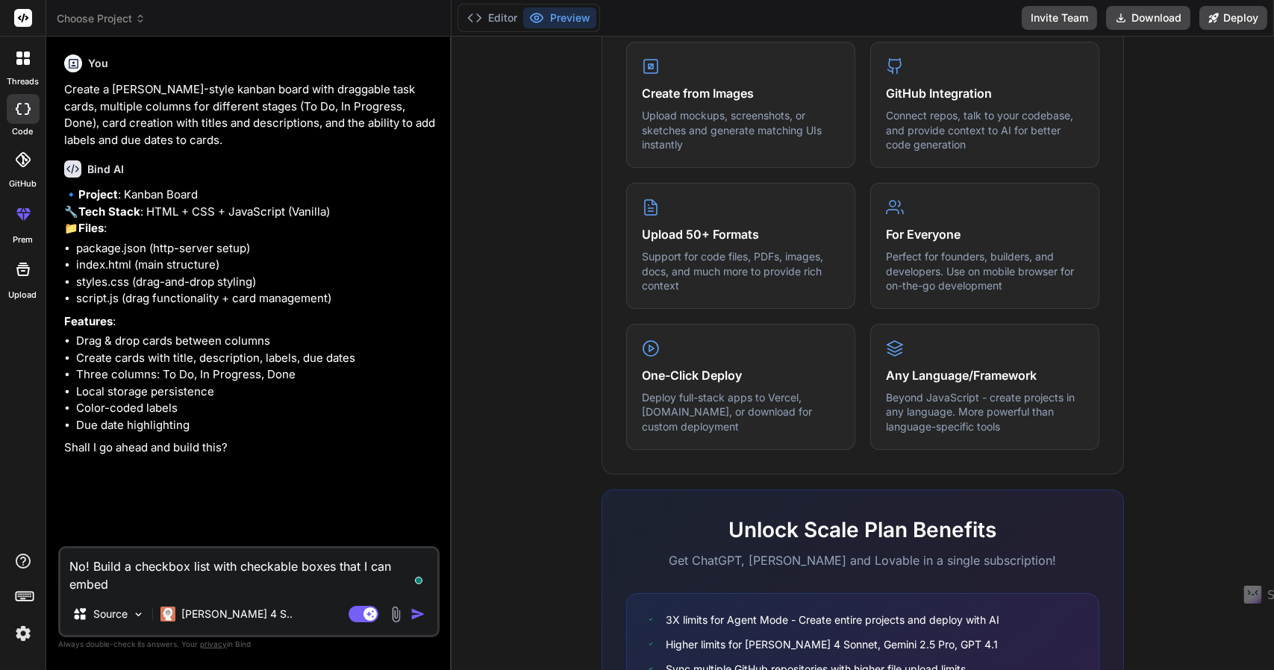
type textarea "No! Build a checkbox list with checkable boxes that I can embed"
type textarea "x"
type textarea "No! Build a checkbox list with checkable boxes that I can embed i"
type textarea "x"
type textarea "No! Build a checkbox list with checkable boxes that I can embed in"
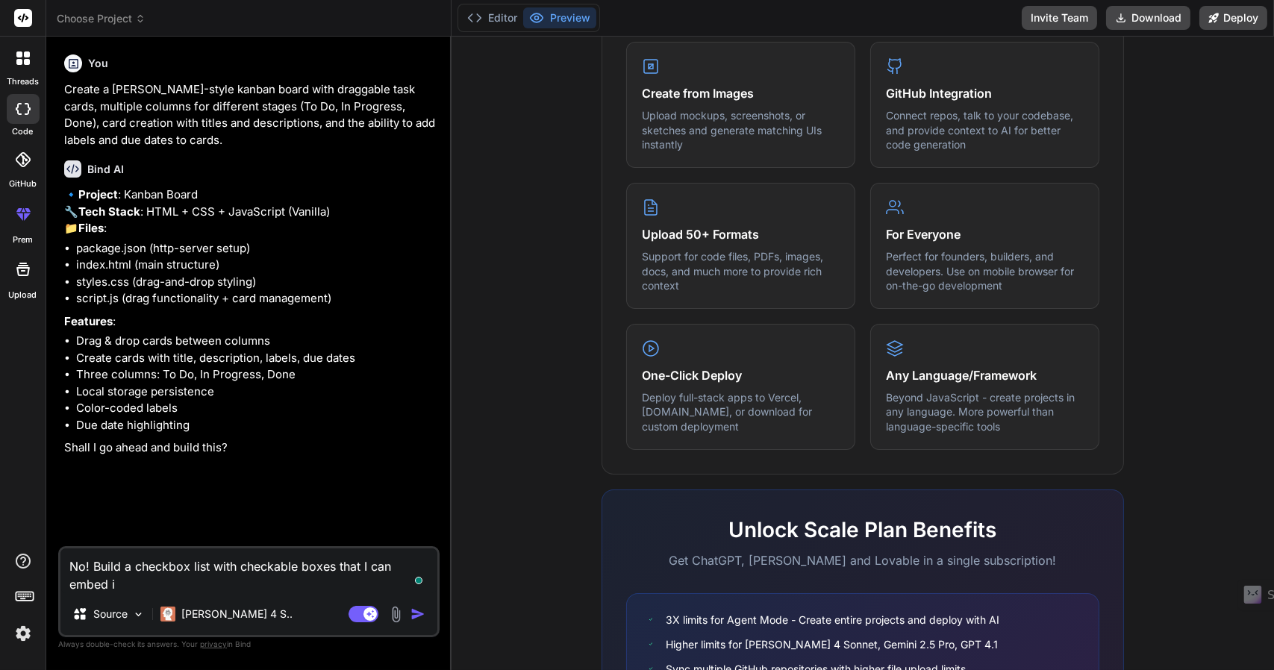
type textarea "x"
type textarea "No! Build a checkbox list with checkable boxes that I can embed int"
type textarea "x"
type textarea "No! Build a checkbox list with checkable boxes that I can embed into"
type textarea "x"
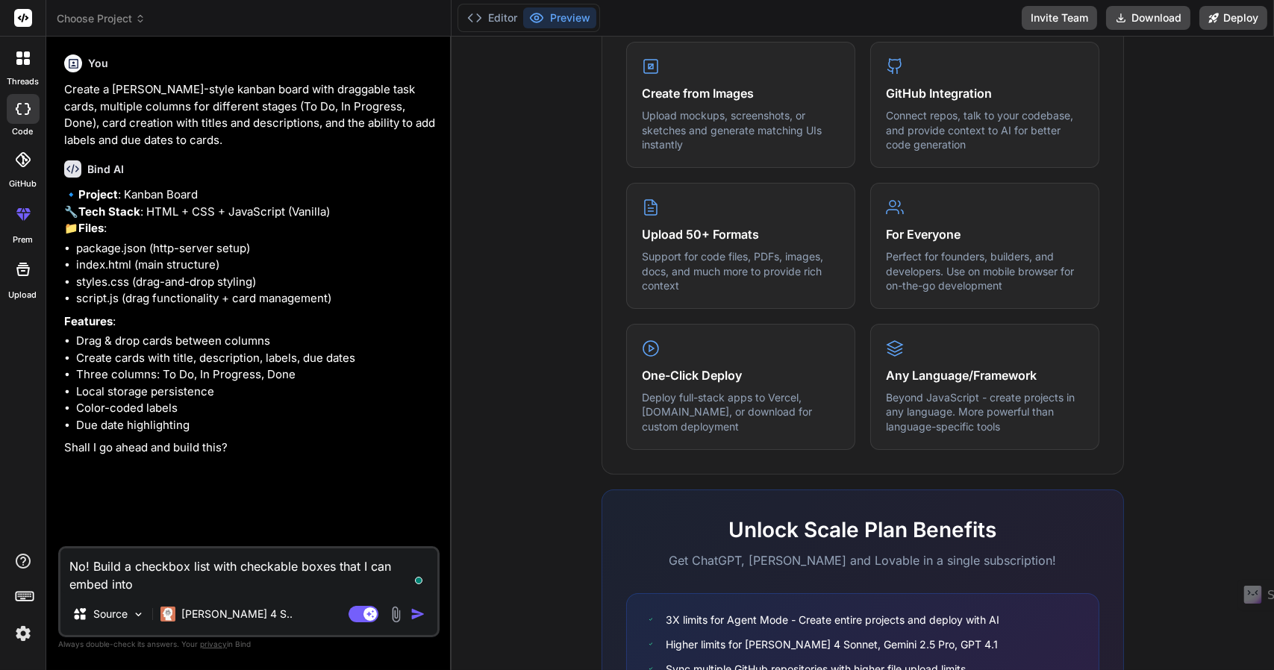
type textarea "No! Build a checkbox list with checkable boxes that I can embed into"
type textarea "x"
type textarea "No! Build a checkbox list with checkable boxes that I can embed into a"
type textarea "x"
type textarea "No! Build a checkbox list with checkable boxes that I can embed into a"
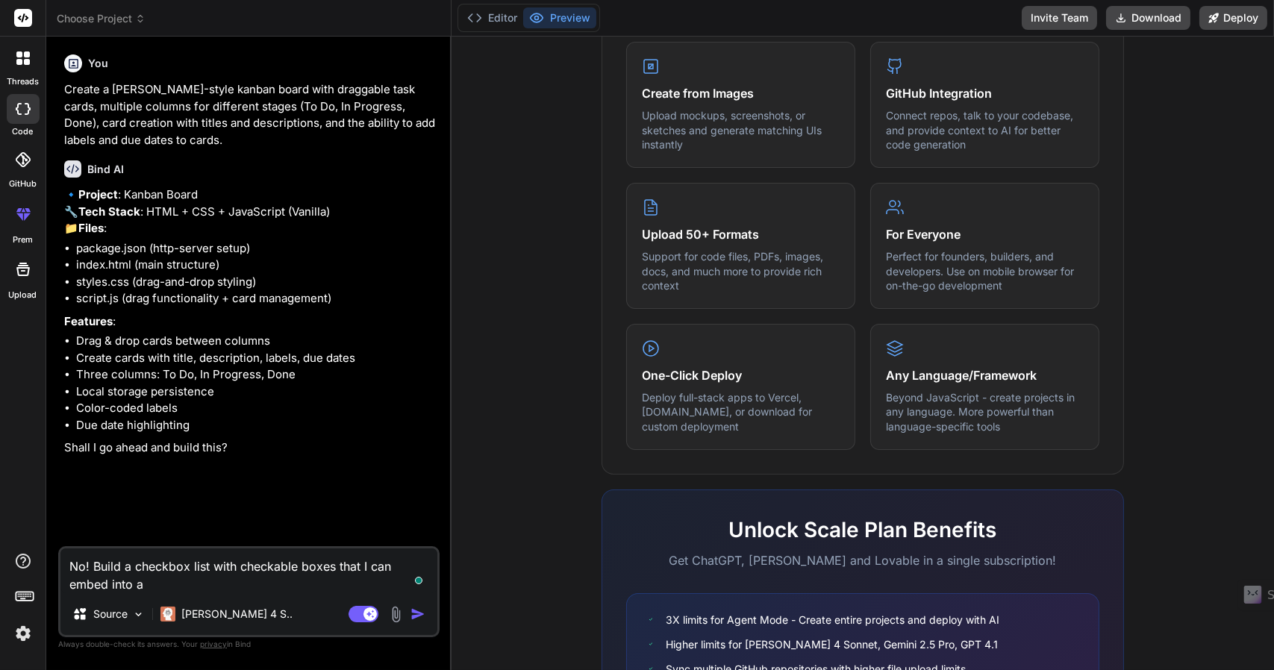
type textarea "x"
type textarea "No! Build a checkbox list with checkable boxes that I can embed into a n"
type textarea "x"
type textarea "No! Build a checkbox list with checkable boxes that I can embed into a na"
type textarea "x"
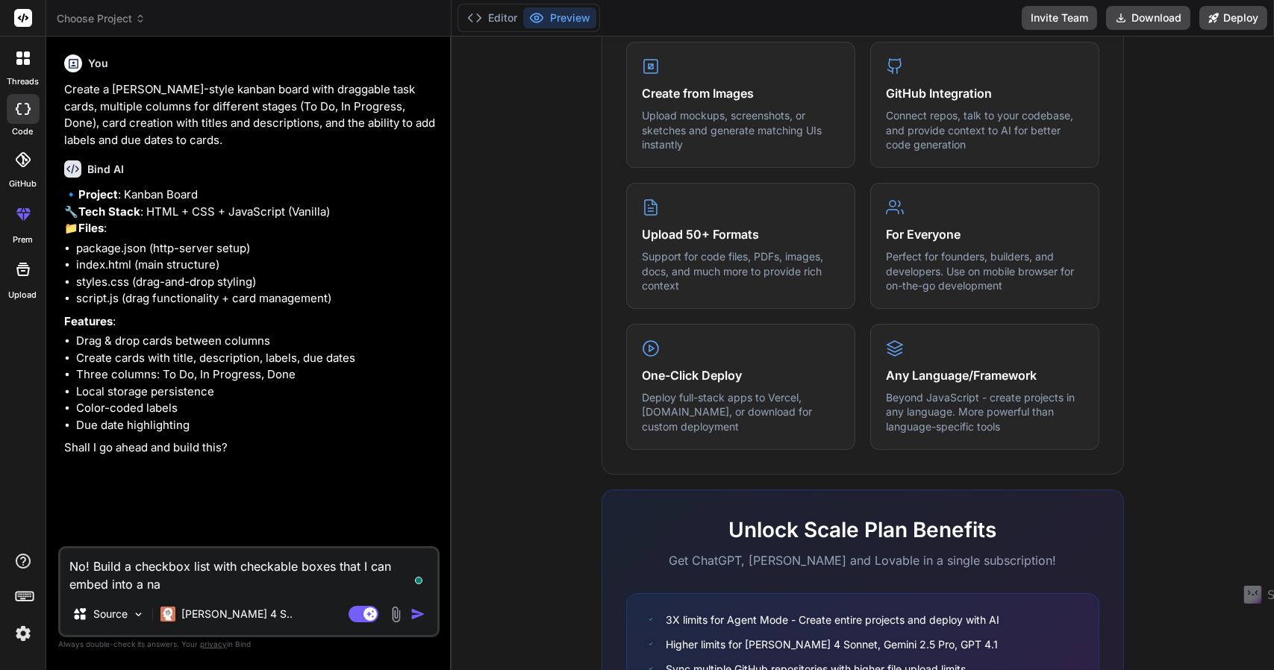
type textarea "No! Build a checkbox list with checkable boxes that I can embed into a nat"
type textarea "x"
type textarea "No! Build a checkbox list with checkable boxes that I can embed into a nati"
type textarea "x"
type textarea "No! Build a checkbox list with checkable boxes that I can embed into a nativ"
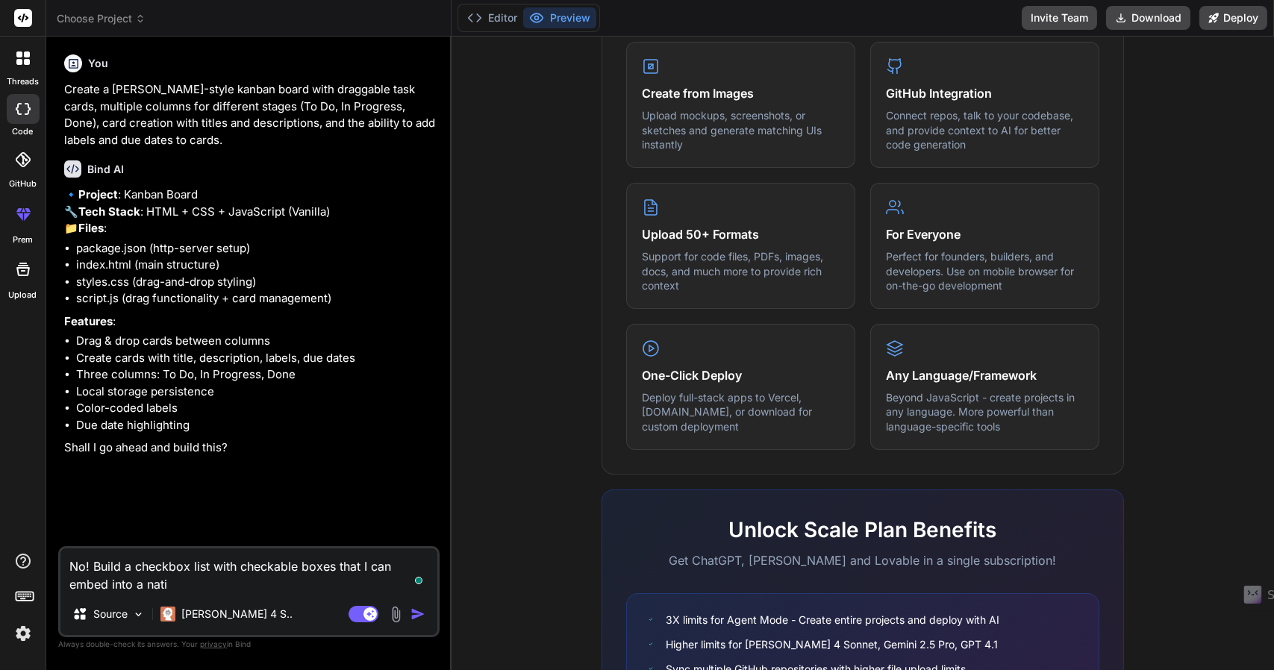
type textarea "x"
type textarea "No! Build a checkbox list with checkable boxes that I can embed into a native"
type textarea "x"
type textarea "No! Build a checkbox list with checkable boxes that I can embed into a native"
type textarea "x"
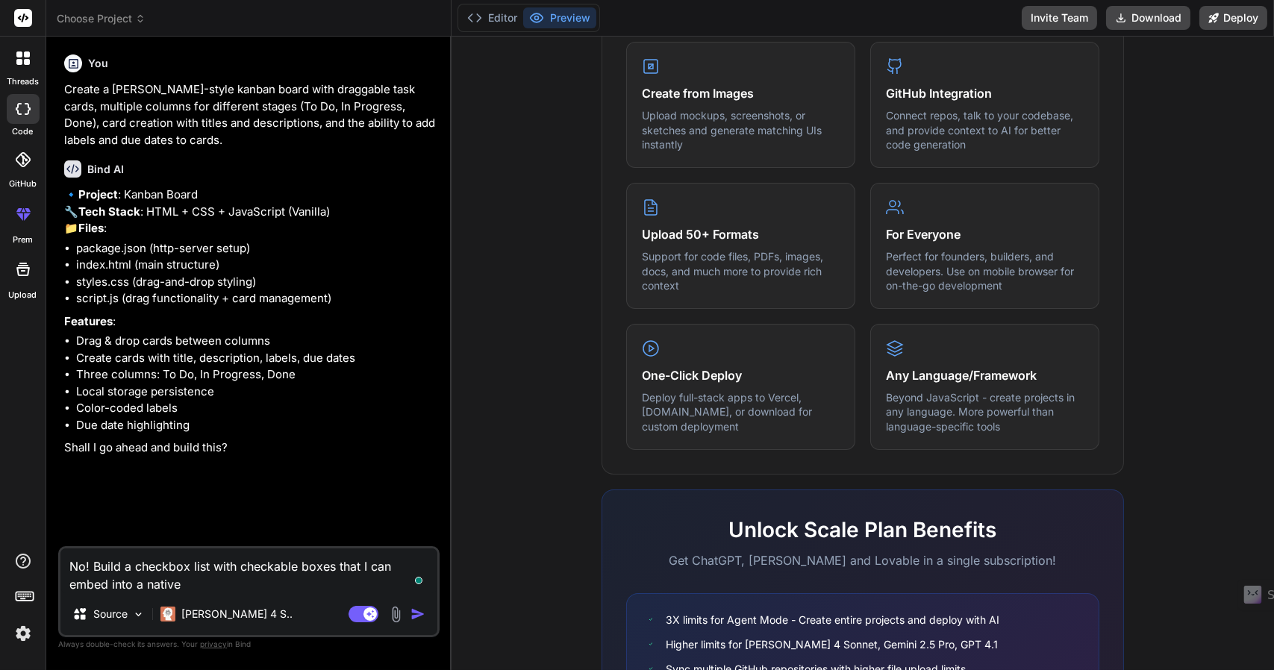
type textarea "No! Build a checkbox list with checkable boxes that I can embed into a native a"
type textarea "x"
type textarea "No! Build a checkbox list with checkable boxes that I can embed into a native ap"
type textarea "x"
type textarea "No! Build a checkbox list with checkable boxes that I can embed into a native a…"
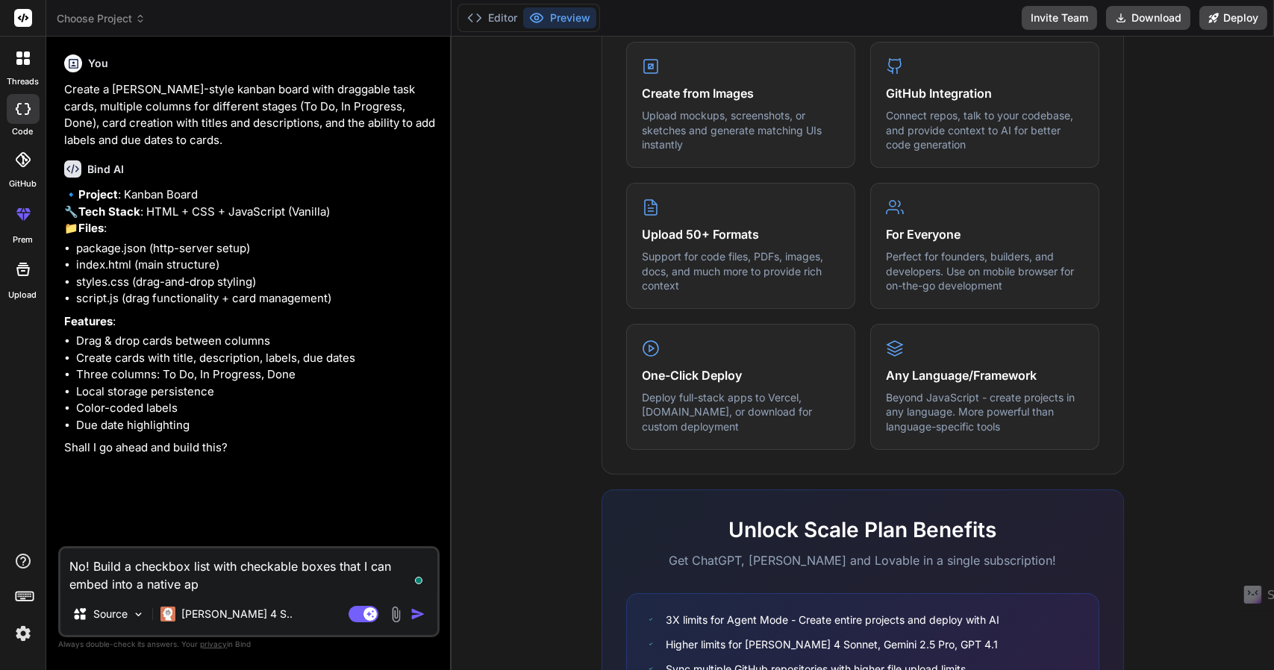
type textarea "x"
type textarea "No! Build a checkbox list with checkable boxes that I can embed into a native a…"
type textarea "x"
type textarea "No! Build a checkbox list with checkable boxes that I can embed into a native a…"
type textarea "x"
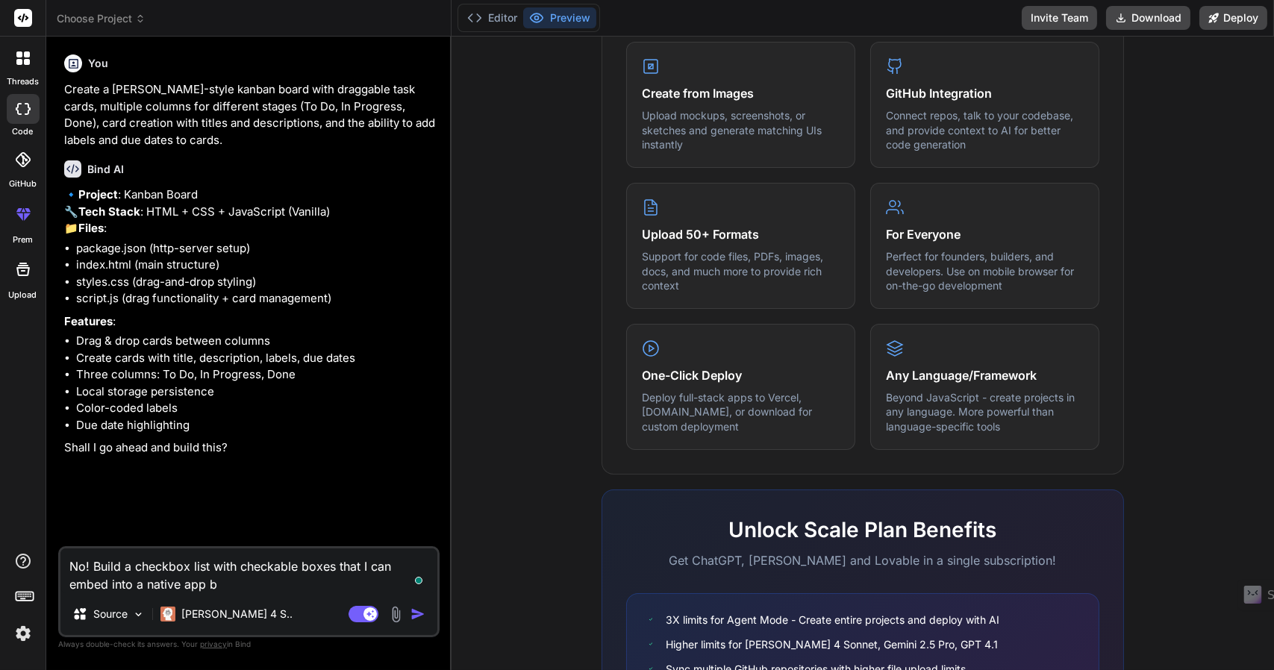
type textarea "No! Build a checkbox list with checkable boxes that I can embed into a native a…"
type textarea "x"
type textarea "No! Build a checkbox list with checkable boxes that I can embed into a native a…"
type textarea "x"
type textarea "No! Build a checkbox list with checkable boxes that I can embed into a native a…"
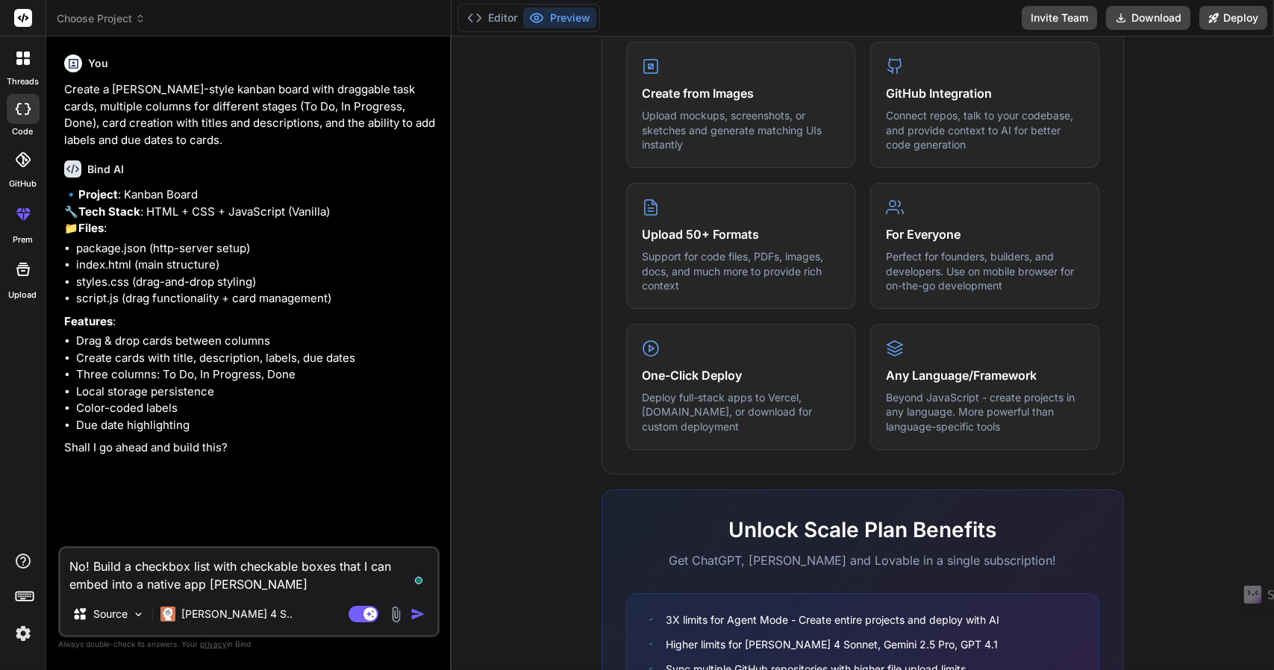
type textarea "x"
type textarea "No! Build a checkbox list with checkable boxes that I can embed into a native a…"
type textarea "x"
type textarea "No! Build a checkbox list with checkable boxes that I can embed into a native a…"
type textarea "x"
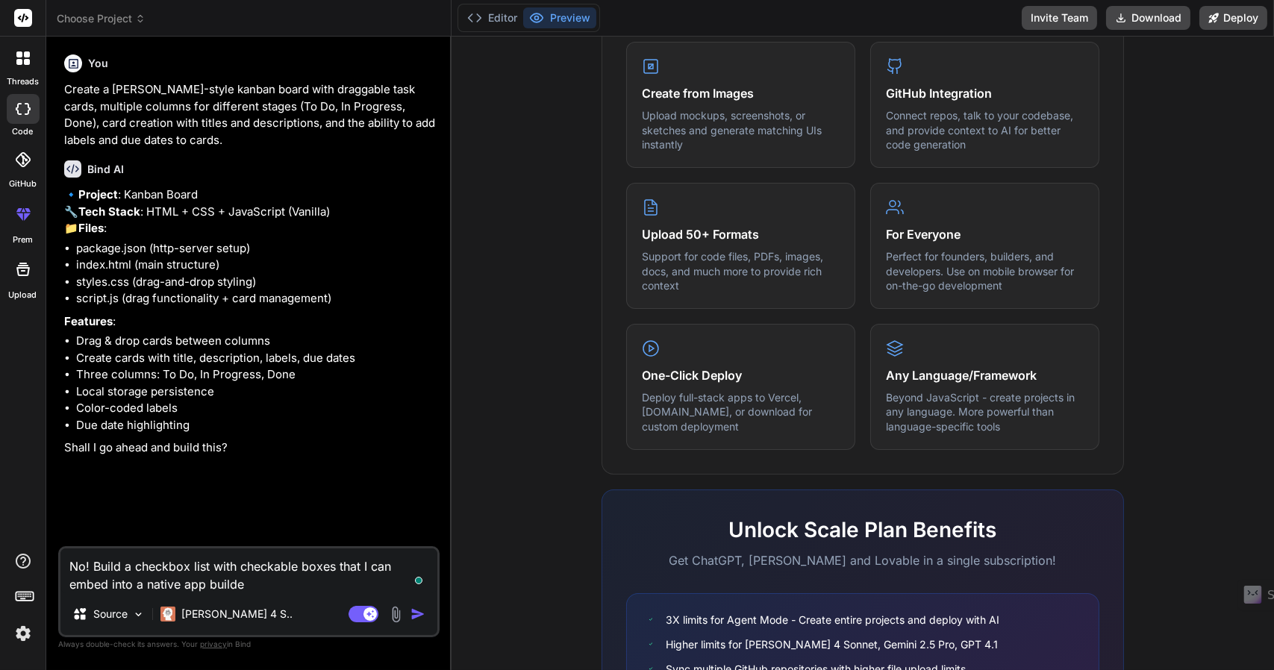
type textarea "No! Build a checkbox list with checkable boxes that I can embed into a native a…"
type textarea "x"
type textarea "No! Build a checkbox list with checkable boxes that I can embed into a native a…"
type textarea "x"
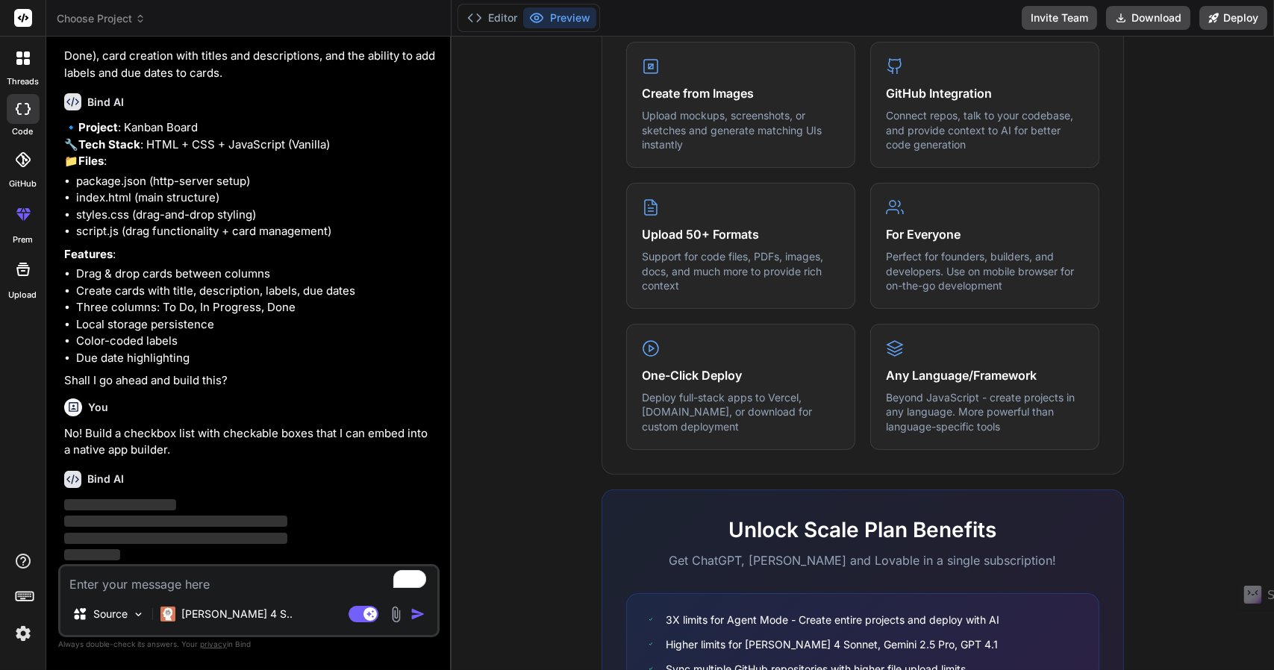
scroll to position [99, 0]
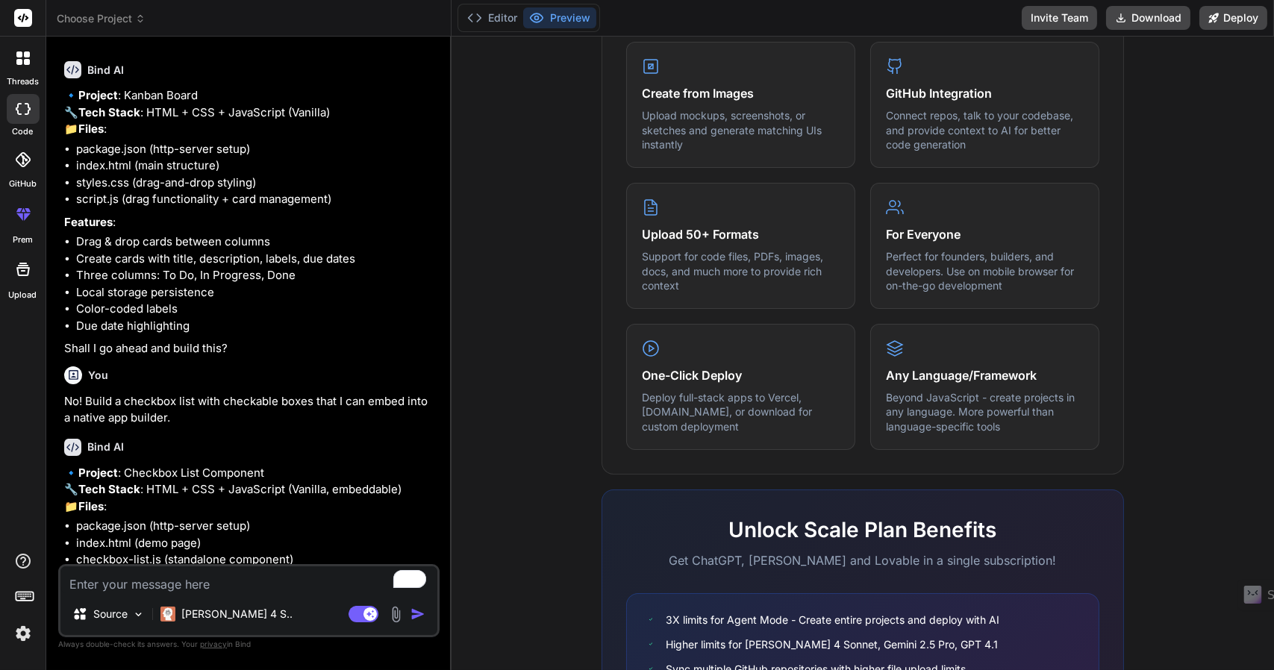
type textarea "x"
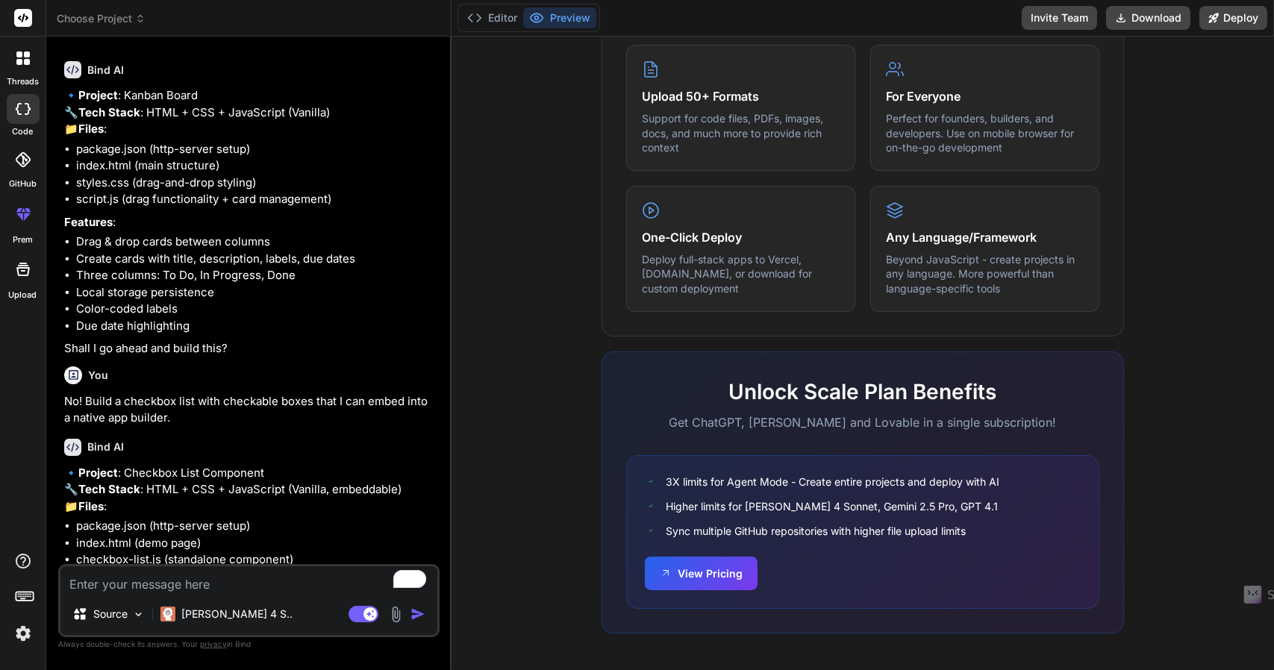
type textarea "E"
type textarea "x"
type textarea "Ex"
type textarea "x"
type textarea "Exe"
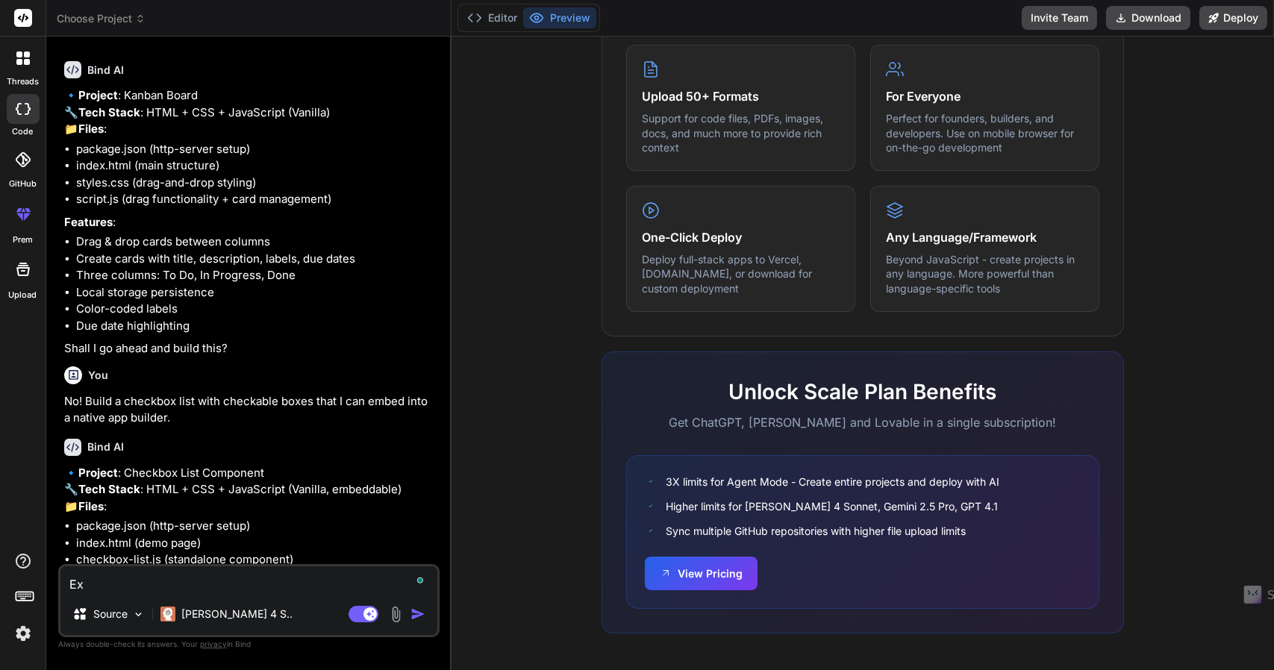
type textarea "x"
type textarea "Exec"
type textarea "x"
type textarea "Execu"
type textarea "x"
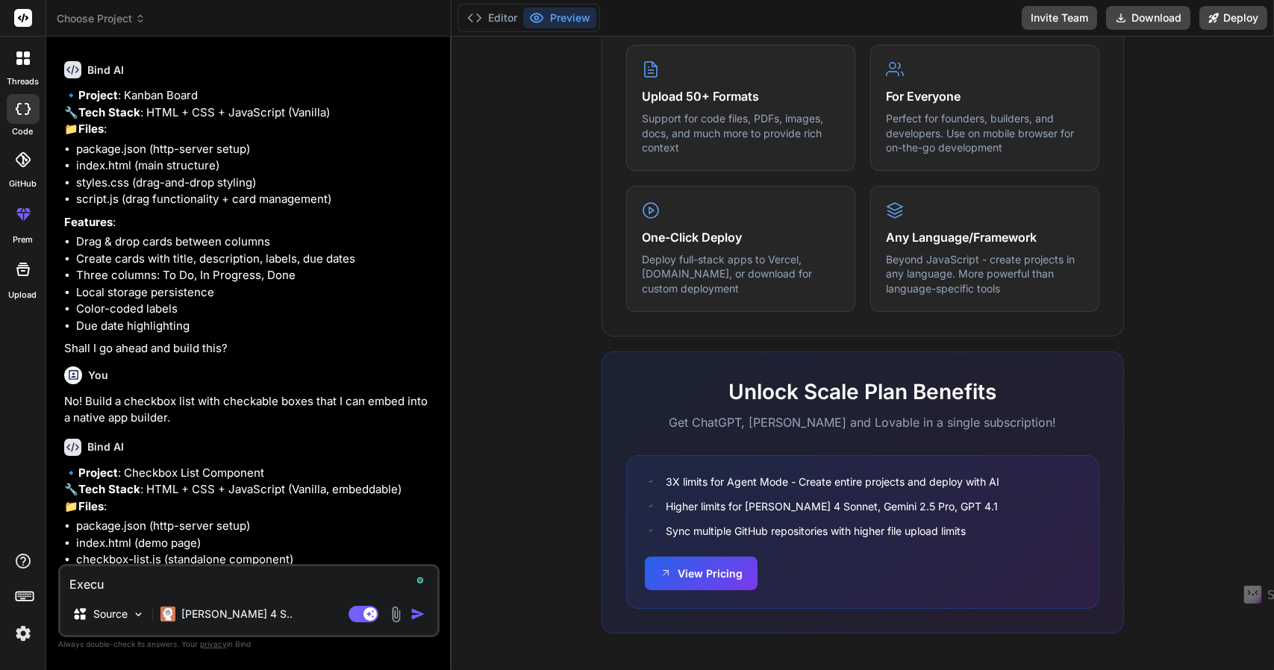
type textarea "Execut"
type textarea "x"
type textarea "Execute"
type textarea "x"
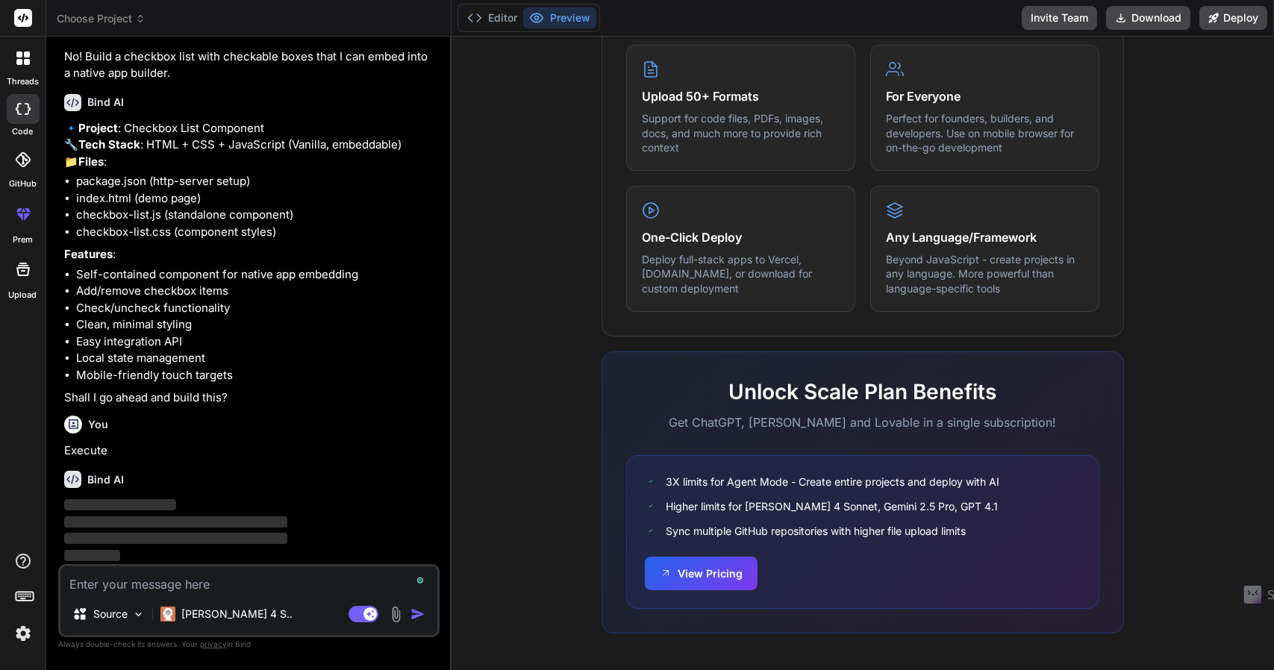
scroll to position [510, 0]
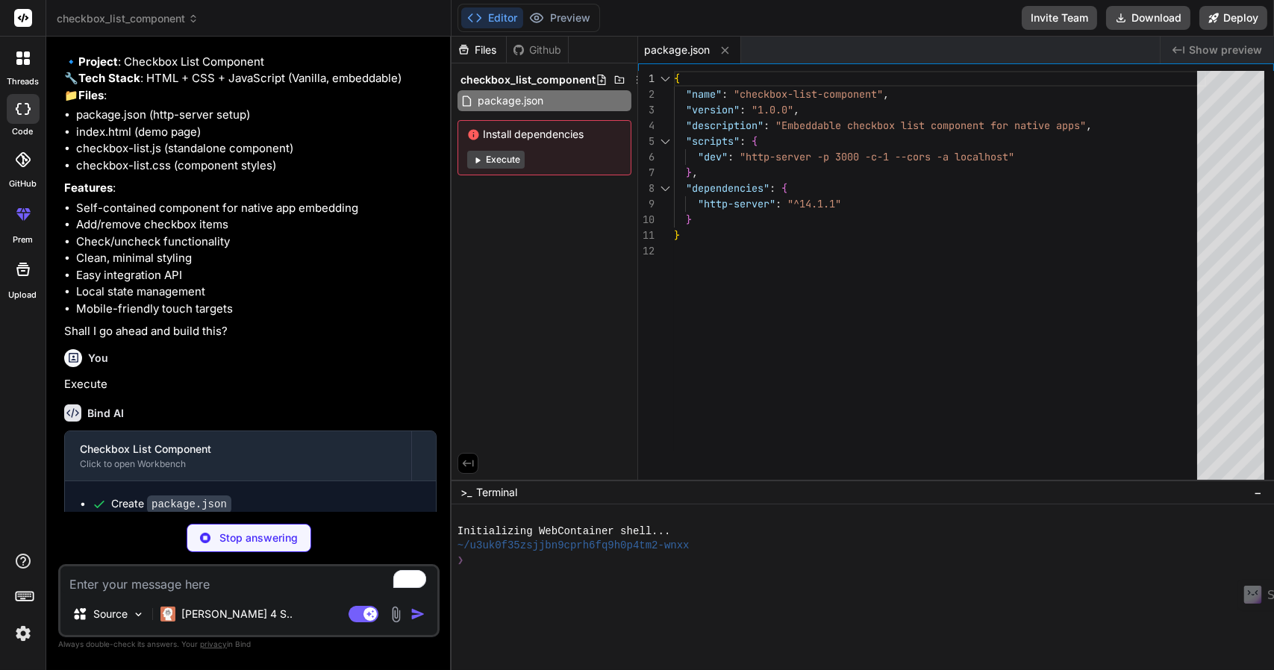
type textarea "x"
type textarea "console.log('List updated:', items); } }); </script> </body> </html>"
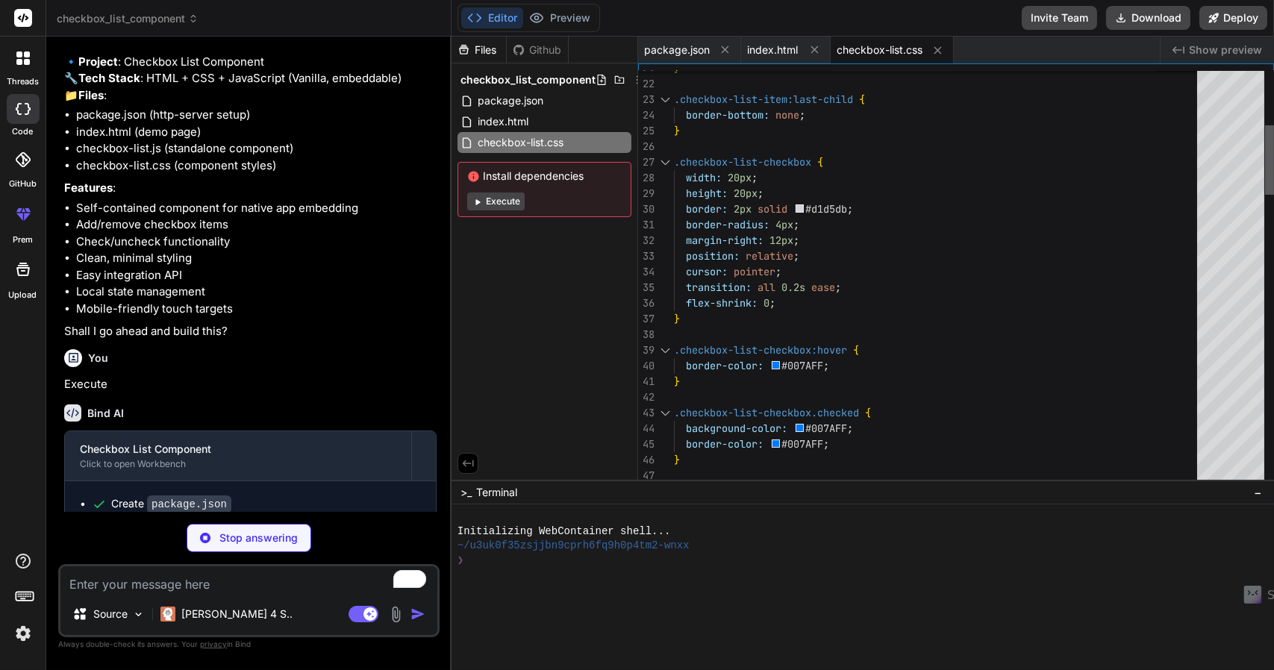
click at [1273, 195] on div at bounding box center [1269, 159] width 9 height 69
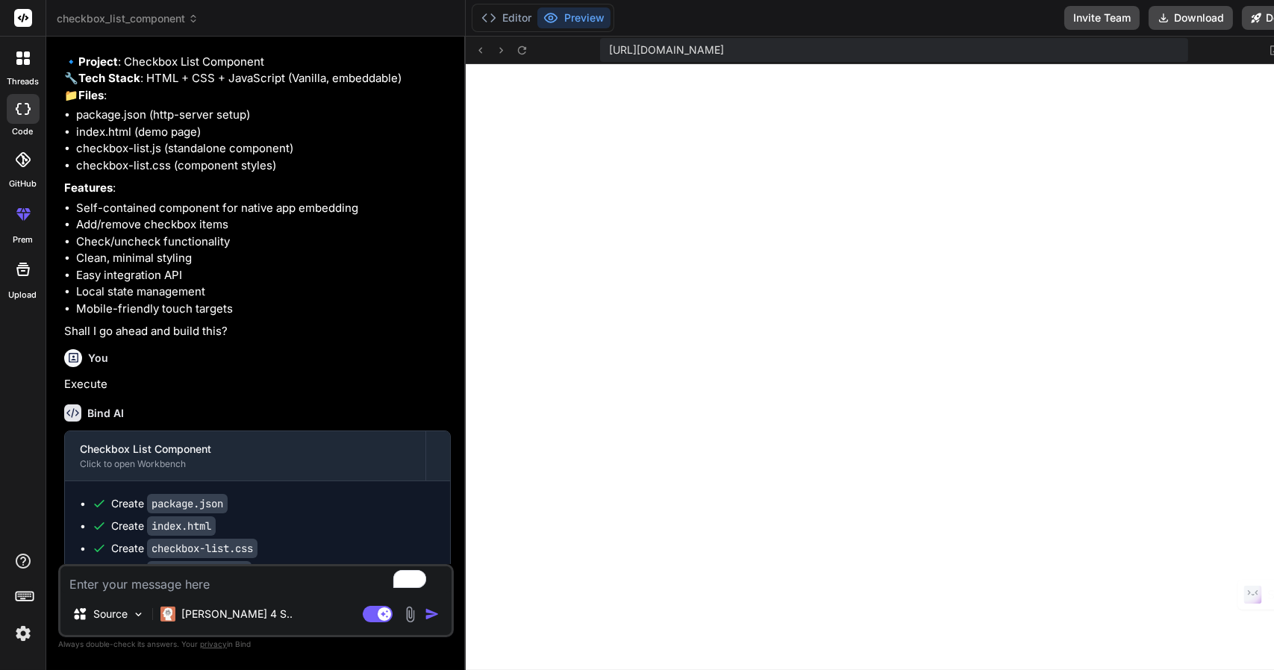
scroll to position [627, 0]
click at [131, 589] on textarea "To enrich screen reader interactions, please activate Accessibility in Grammarl…" at bounding box center [255, 579] width 391 height 27
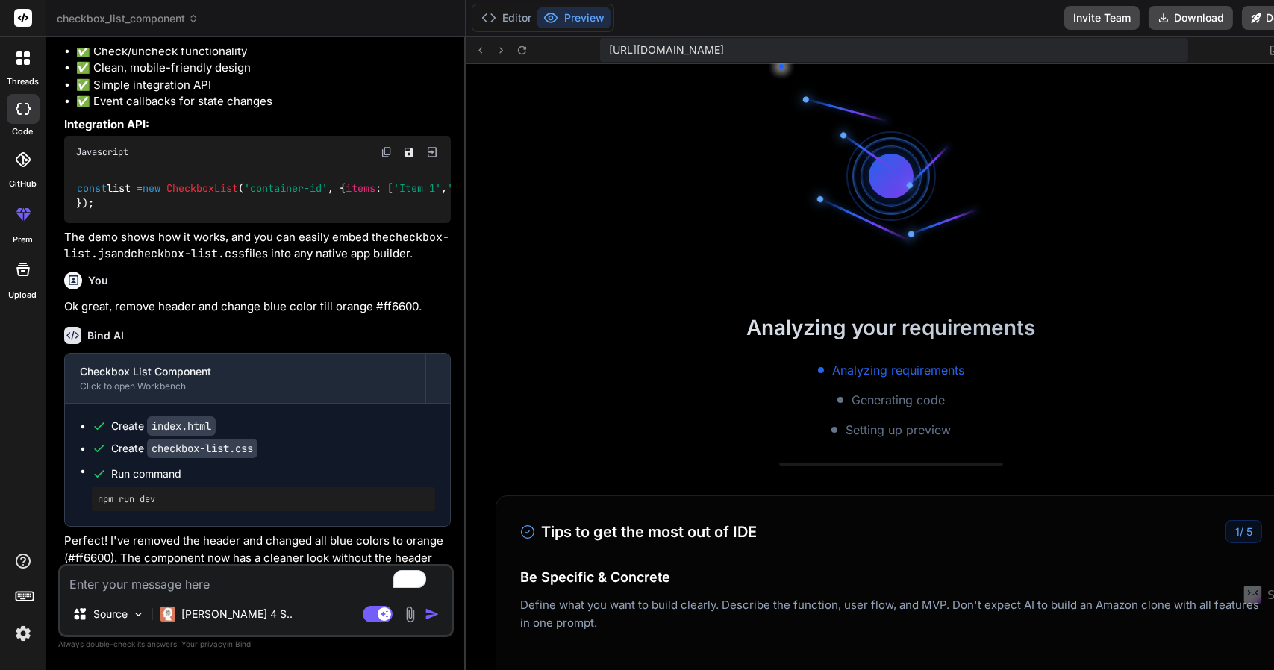
scroll to position [1268, 0]
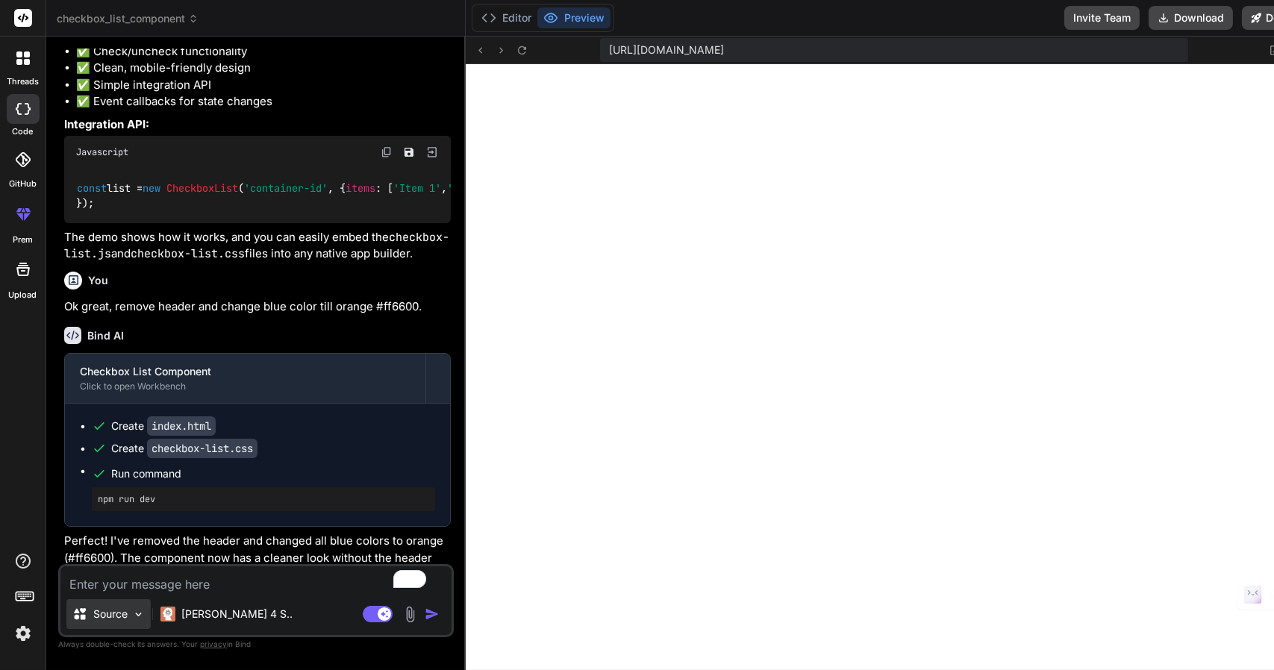
click at [134, 618] on img at bounding box center [138, 614] width 13 height 13
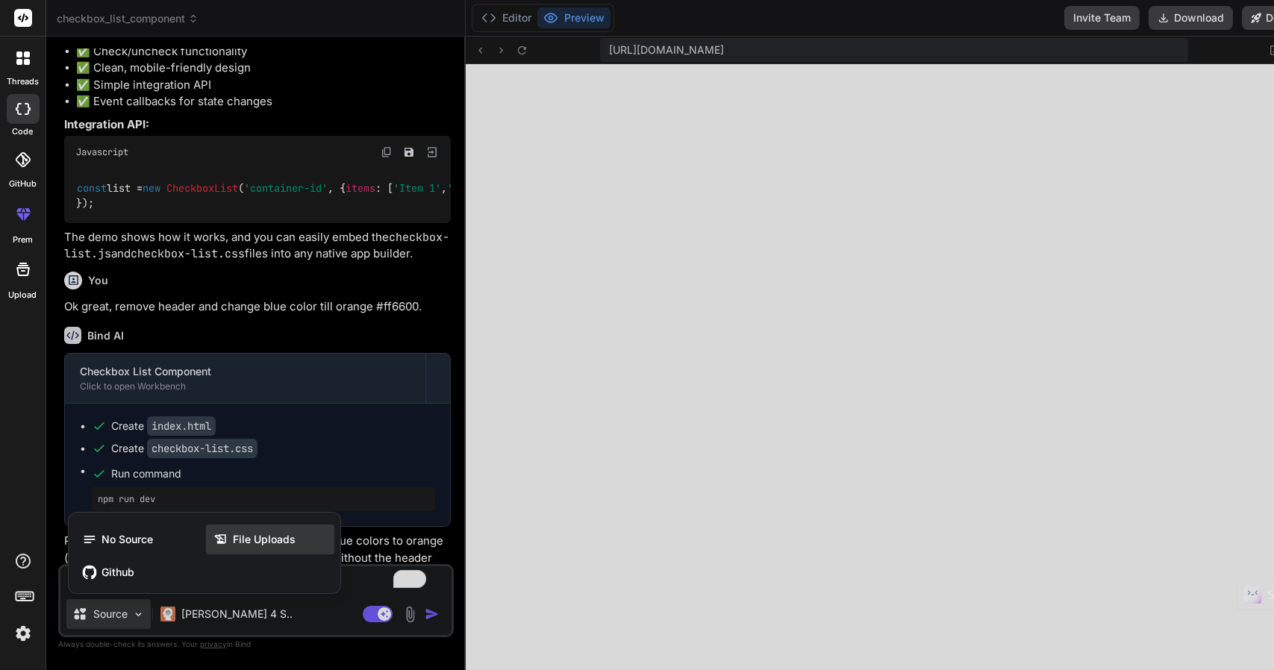
click at [270, 541] on span "File Uploads" at bounding box center [264, 539] width 63 height 15
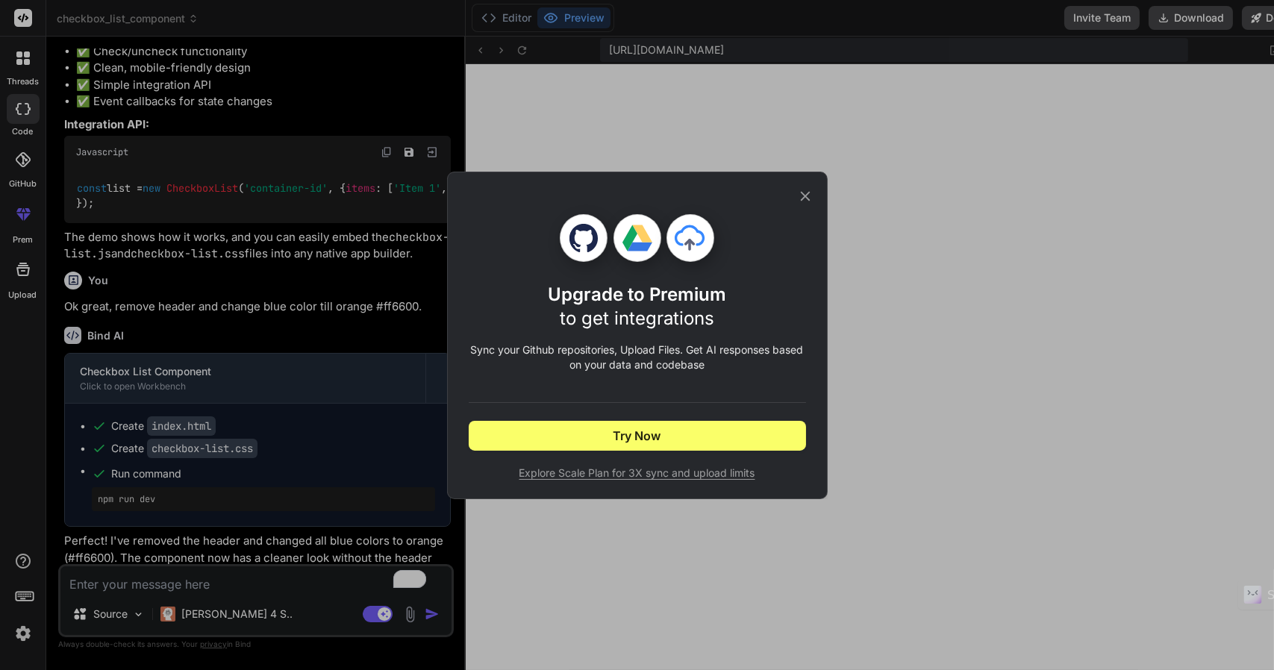
click at [977, 370] on div "Upgrade to Premium to get integrations Sync your Github repositories, Upload Fi…" at bounding box center [637, 335] width 1274 height 670
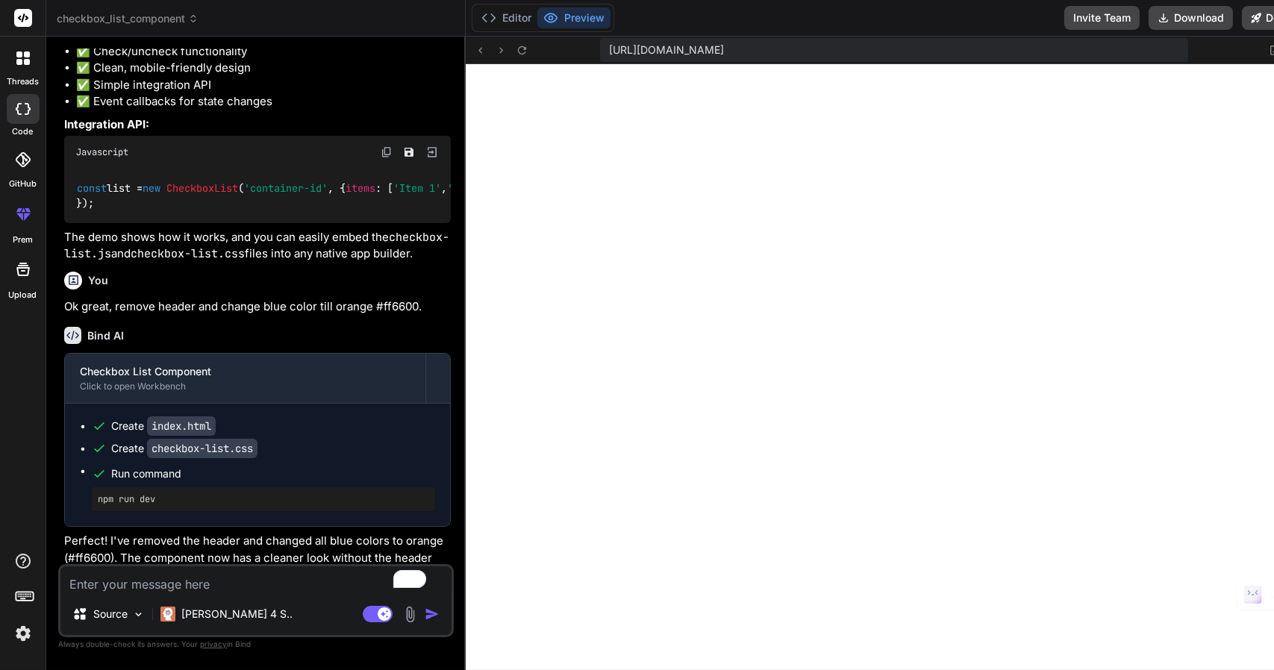
click at [349, 77] on li "✅ Clean, mobile-friendly design" at bounding box center [263, 68] width 375 height 17
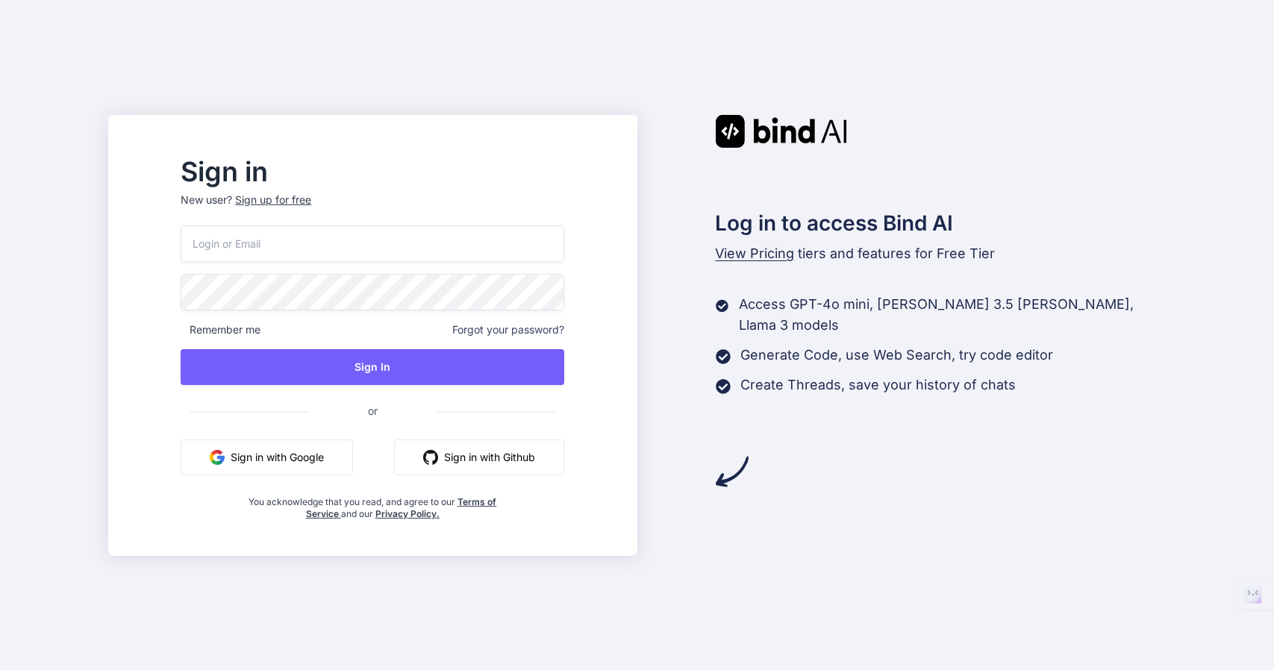
click at [402, 248] on input "email" at bounding box center [373, 243] width 384 height 37
type input "[EMAIL_ADDRESS][DOMAIN_NAME]"
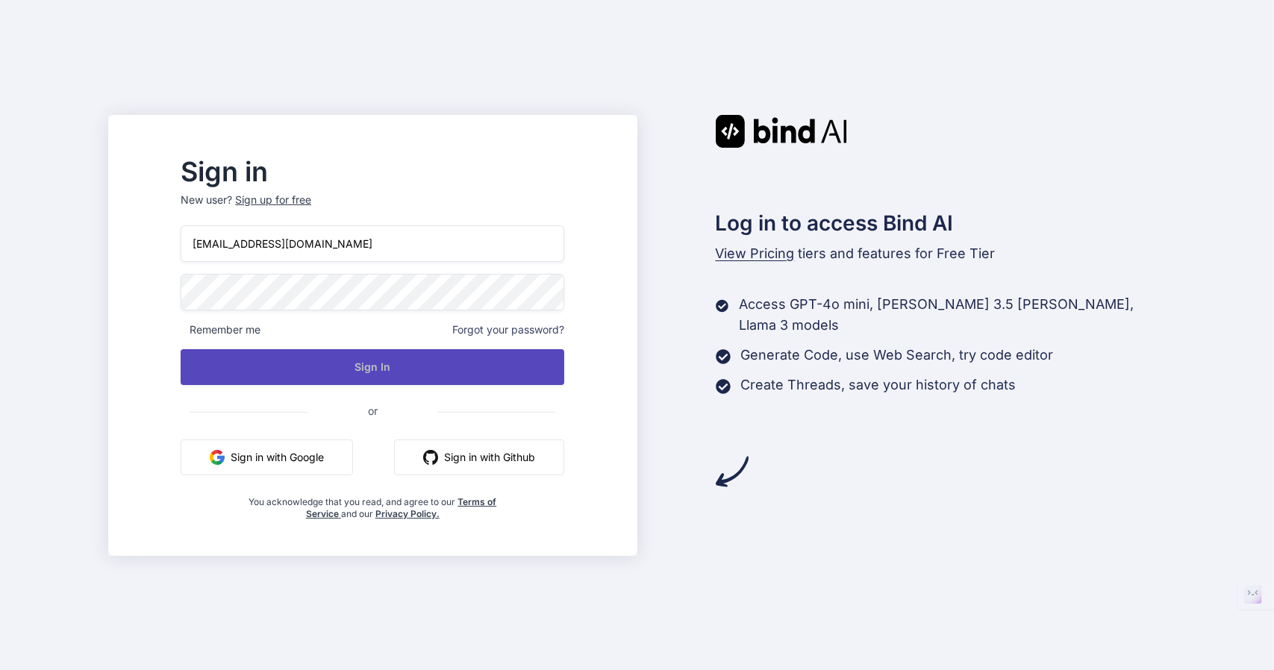
click at [400, 358] on button "Sign In" at bounding box center [373, 367] width 384 height 36
click at [419, 372] on button "Sign In" at bounding box center [373, 367] width 384 height 36
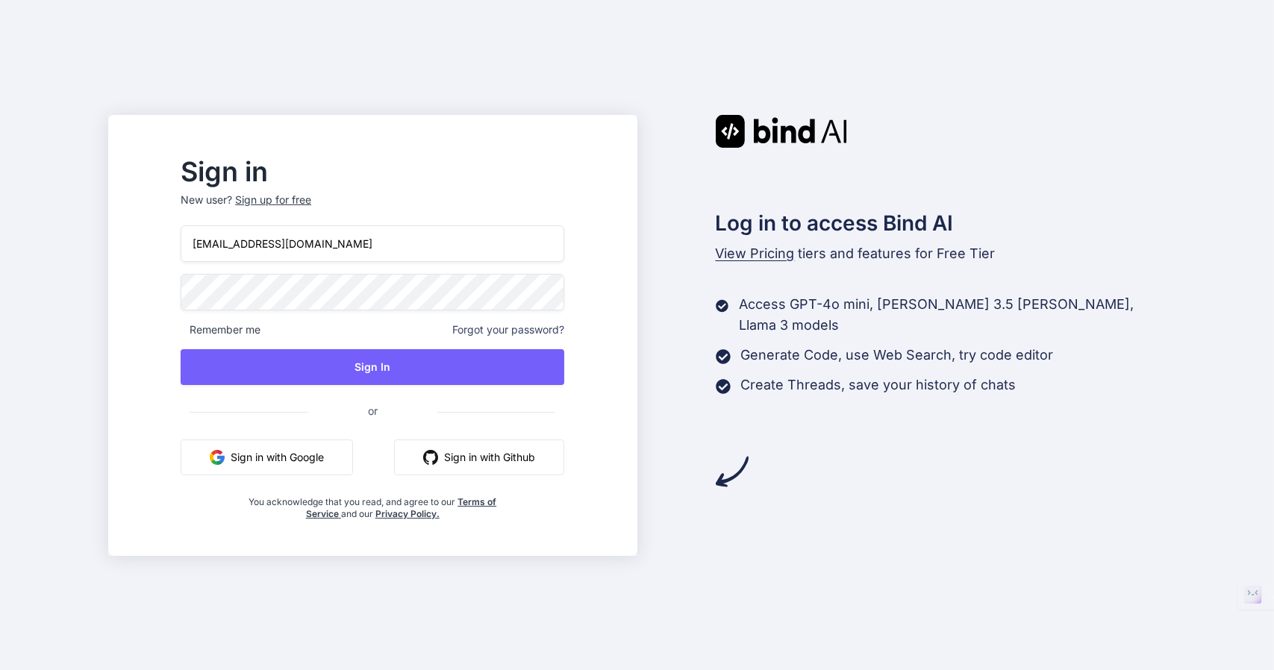
click at [421, 248] on input "[EMAIL_ADDRESS][DOMAIN_NAME]" at bounding box center [373, 243] width 384 height 37
click at [371, 257] on input "email" at bounding box center [373, 243] width 384 height 37
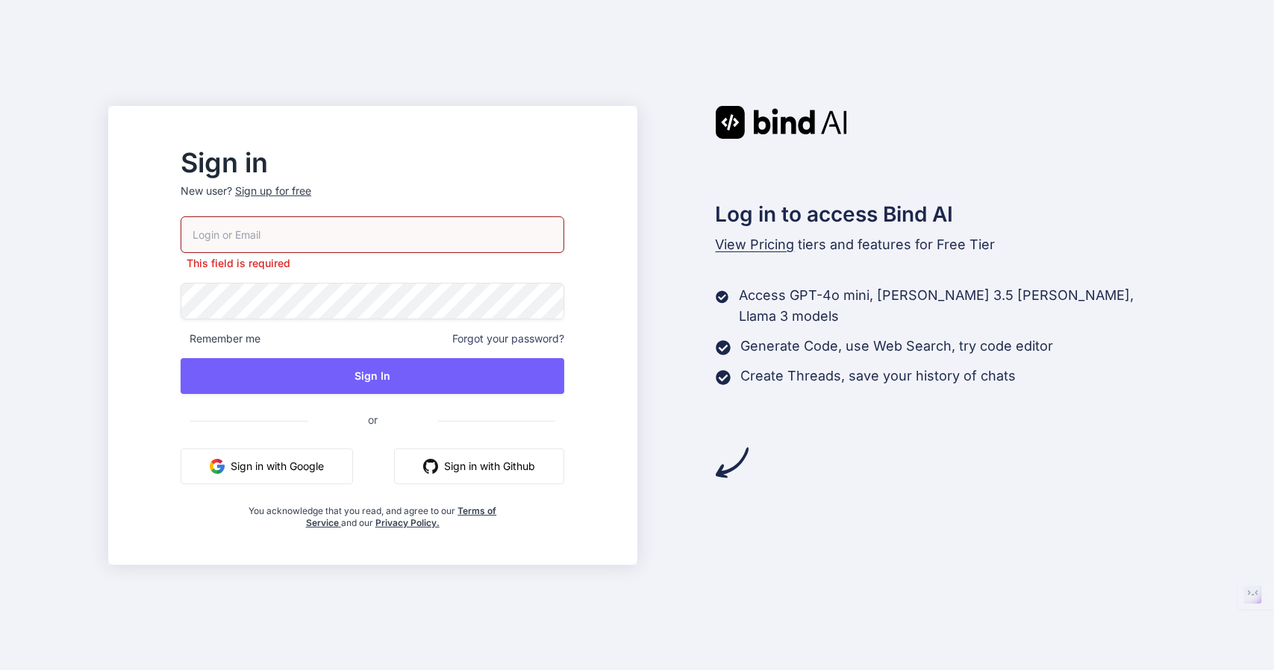
click at [323, 198] on p "New user? Sign up for free" at bounding box center [373, 200] width 384 height 33
click at [310, 239] on input "email" at bounding box center [373, 234] width 384 height 37
click at [311, 190] on div "Sign up for free" at bounding box center [273, 191] width 76 height 15
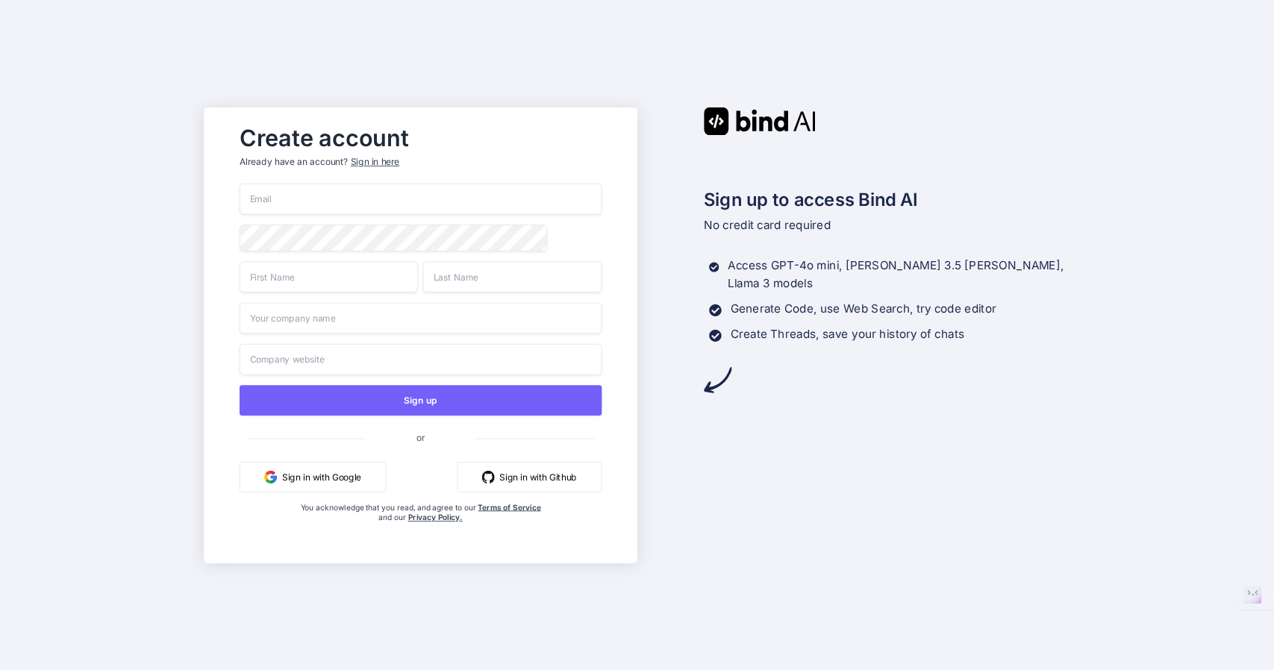
click at [357, 198] on input "email" at bounding box center [421, 199] width 362 height 31
paste input "[EMAIL_ADDRESS][DOMAIN_NAME]"
type input "[EMAIL_ADDRESS][DOMAIN_NAME]"
click at [328, 270] on input "text" at bounding box center [329, 276] width 178 height 31
type input "Claes Goran"
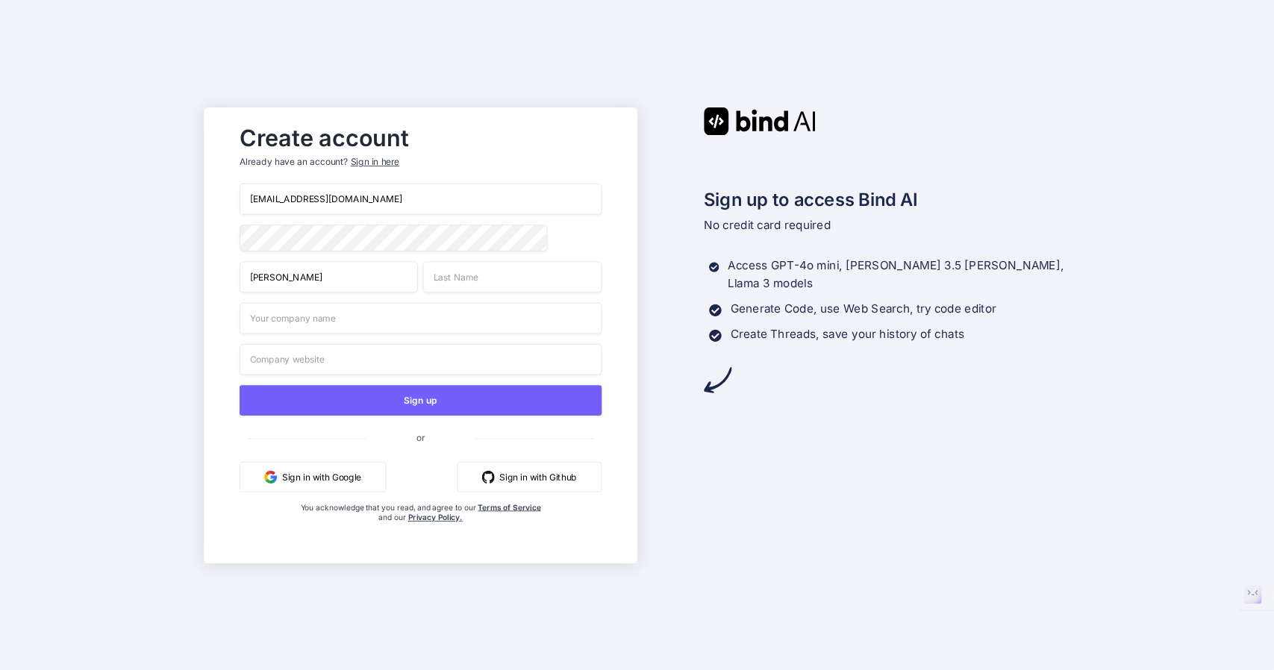
type input "Hammar"
type input "International Innovators LLC"
drag, startPoint x: 397, startPoint y: 329, endPoint x: 170, endPoint y: 336, distance: 226.9
click at [170, 336] on div "Create account Already have an account? Sign in here systems@claesgoranhammar.c…" at bounding box center [637, 335] width 1274 height 670
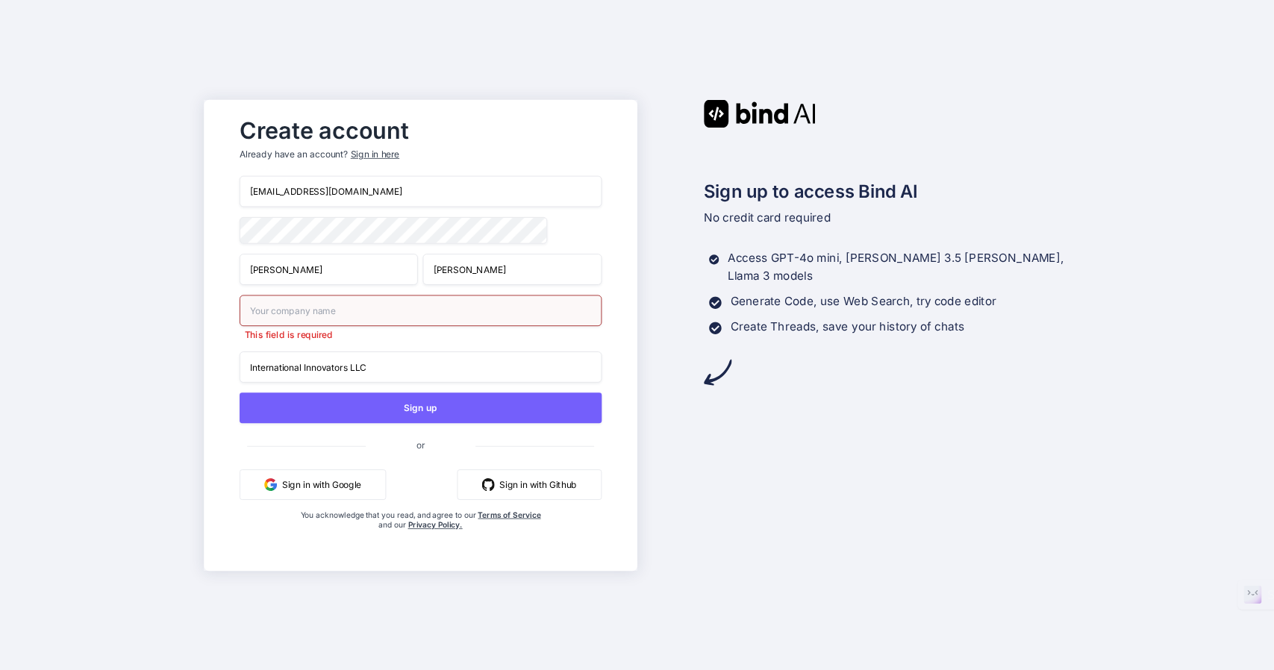
drag, startPoint x: 403, startPoint y: 365, endPoint x: 160, endPoint y: 343, distance: 244.2
click at [160, 343] on div "Create account Already have an account? Sign in here systems@claesgoranhammar.c…" at bounding box center [637, 335] width 1274 height 670
click at [271, 313] on input "text" at bounding box center [421, 310] width 362 height 31
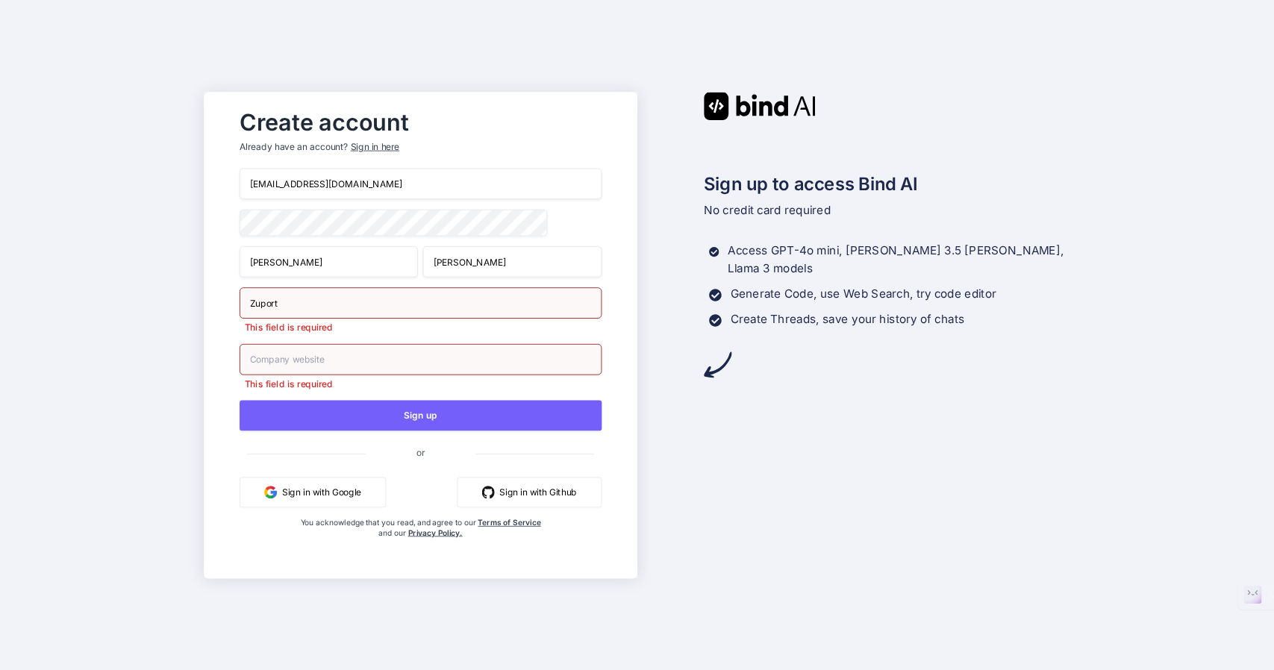
type input "Zuport"
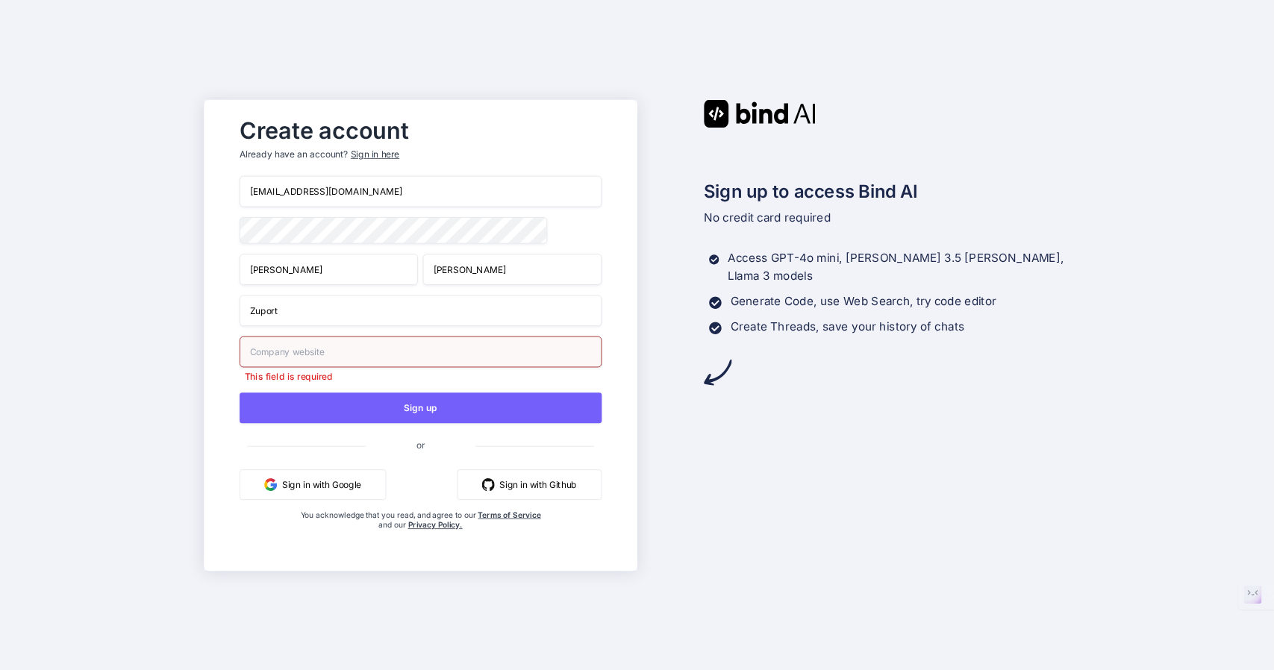
click at [284, 367] on input "text" at bounding box center [421, 351] width 362 height 31
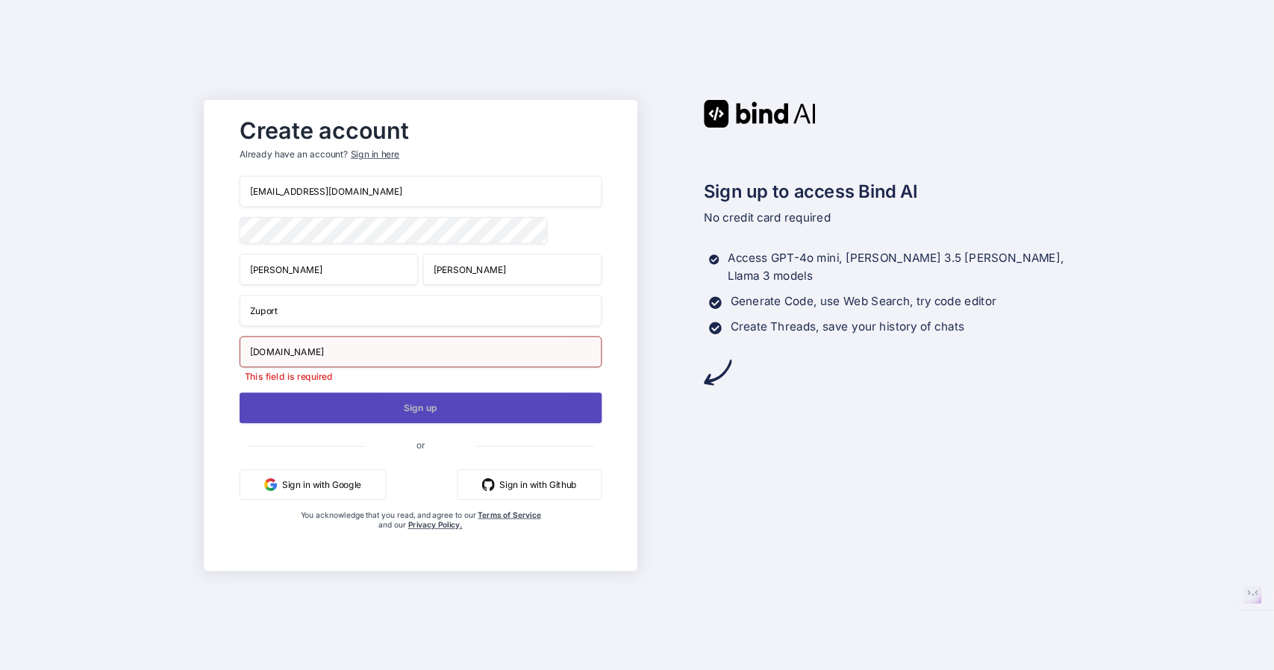
type input "zuport.se"
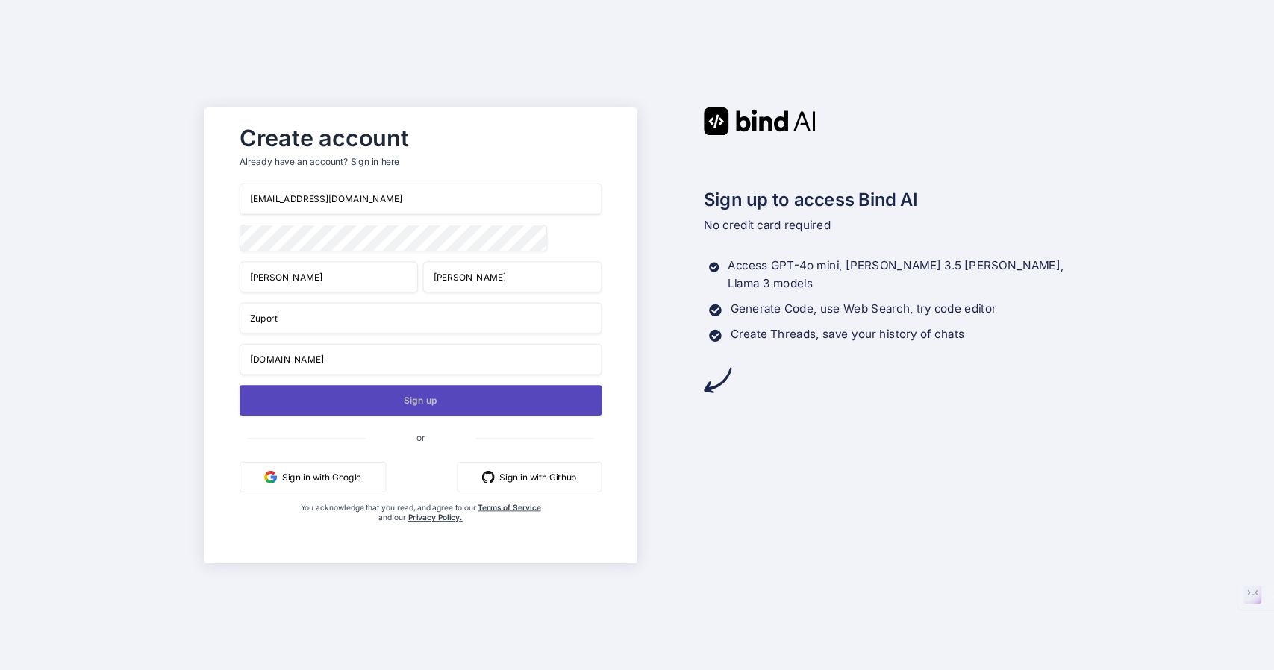
click at [406, 405] on button "Sign up" at bounding box center [421, 400] width 362 height 31
click at [422, 404] on button "Sign up" at bounding box center [421, 400] width 362 height 31
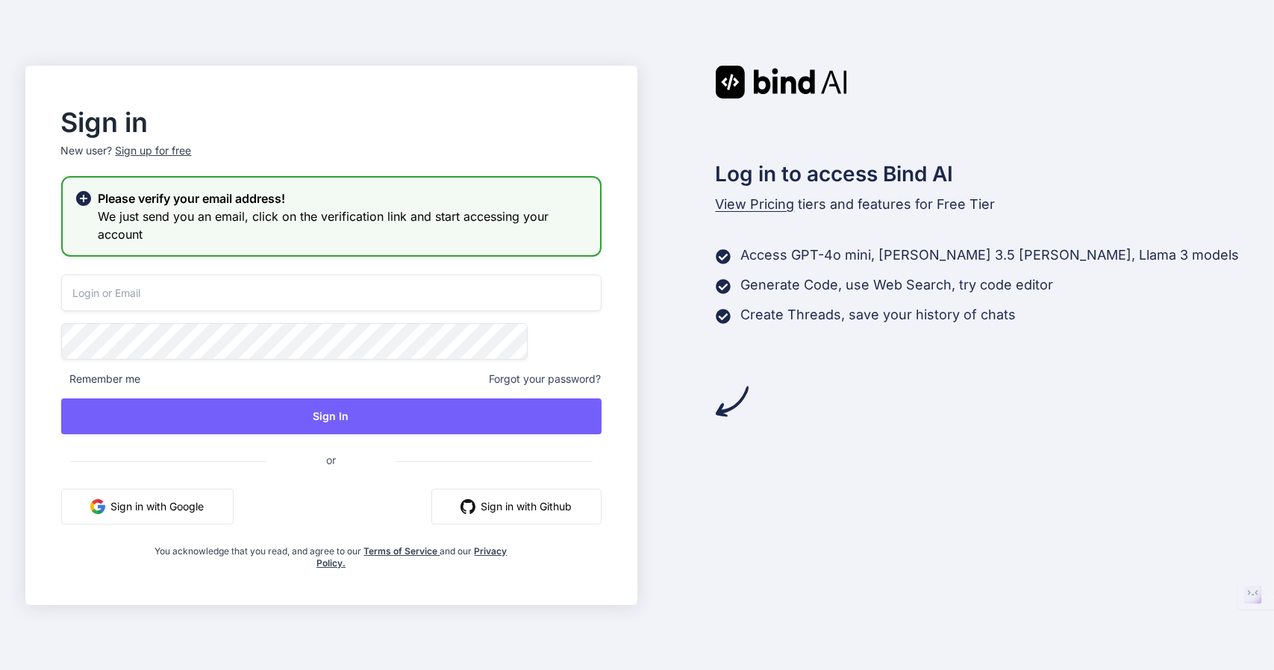
click at [328, 287] on input "email" at bounding box center [331, 293] width 540 height 37
type input "[EMAIL_ADDRESS][DOMAIN_NAME]"
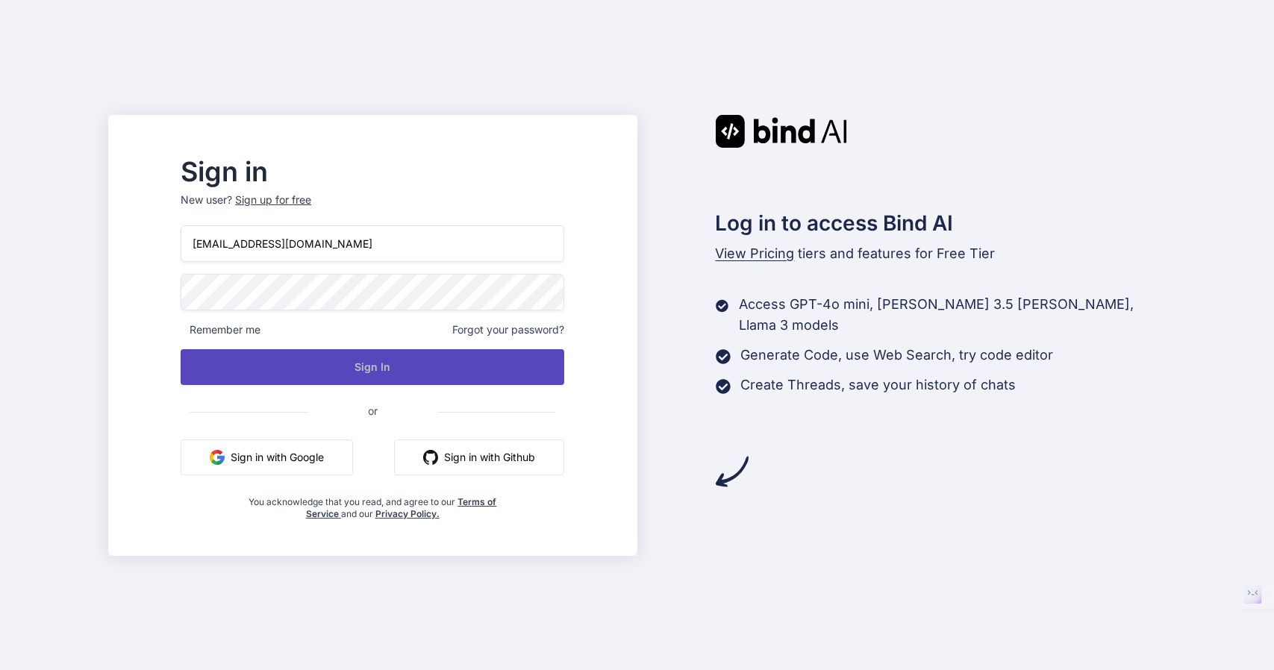
click at [384, 413] on div "systems@claesgoranhammar.com Remember me Forgot your password? Sign In or Sign …" at bounding box center [373, 372] width 384 height 295
click at [413, 363] on button "Sign In" at bounding box center [373, 367] width 384 height 36
